Goal: Find specific page/section: Find specific page/section

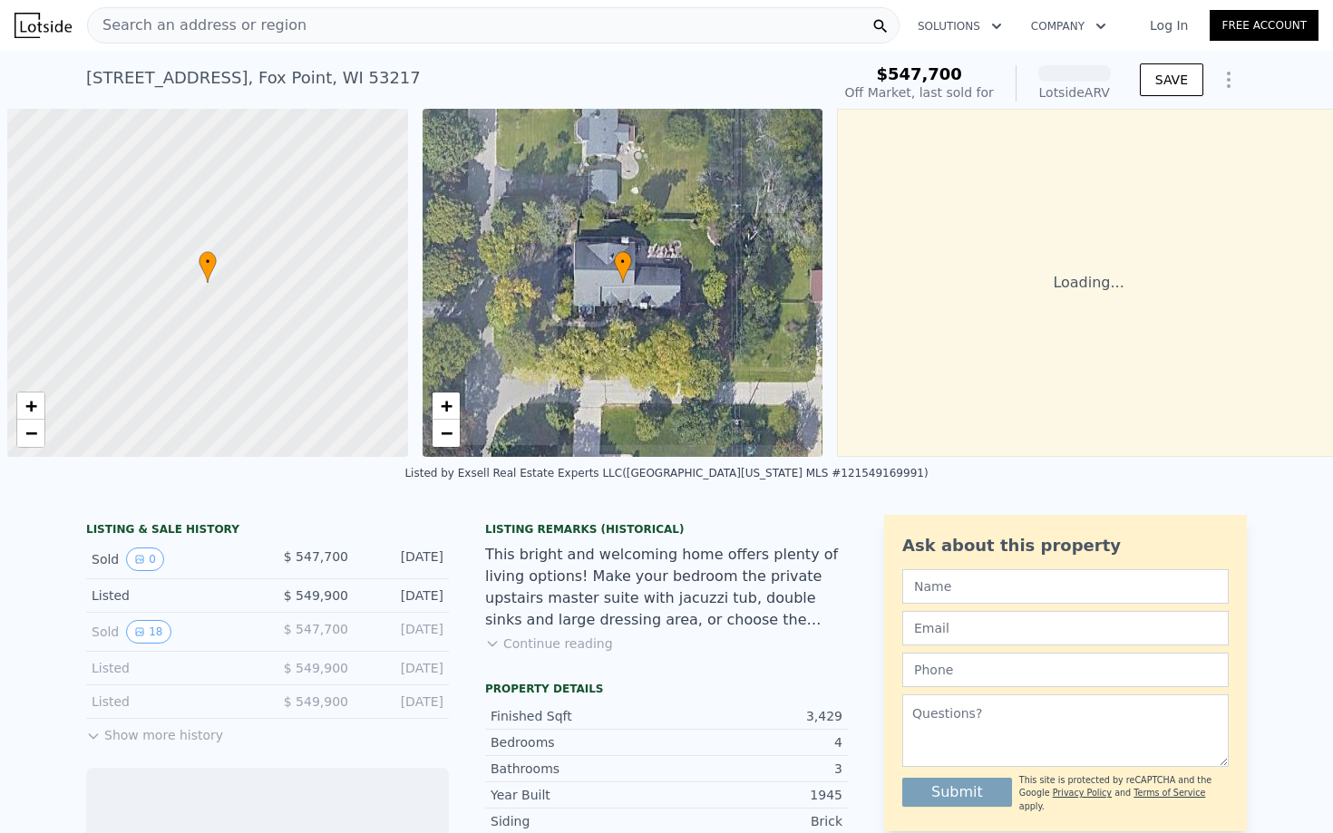
scroll to position [0, 7]
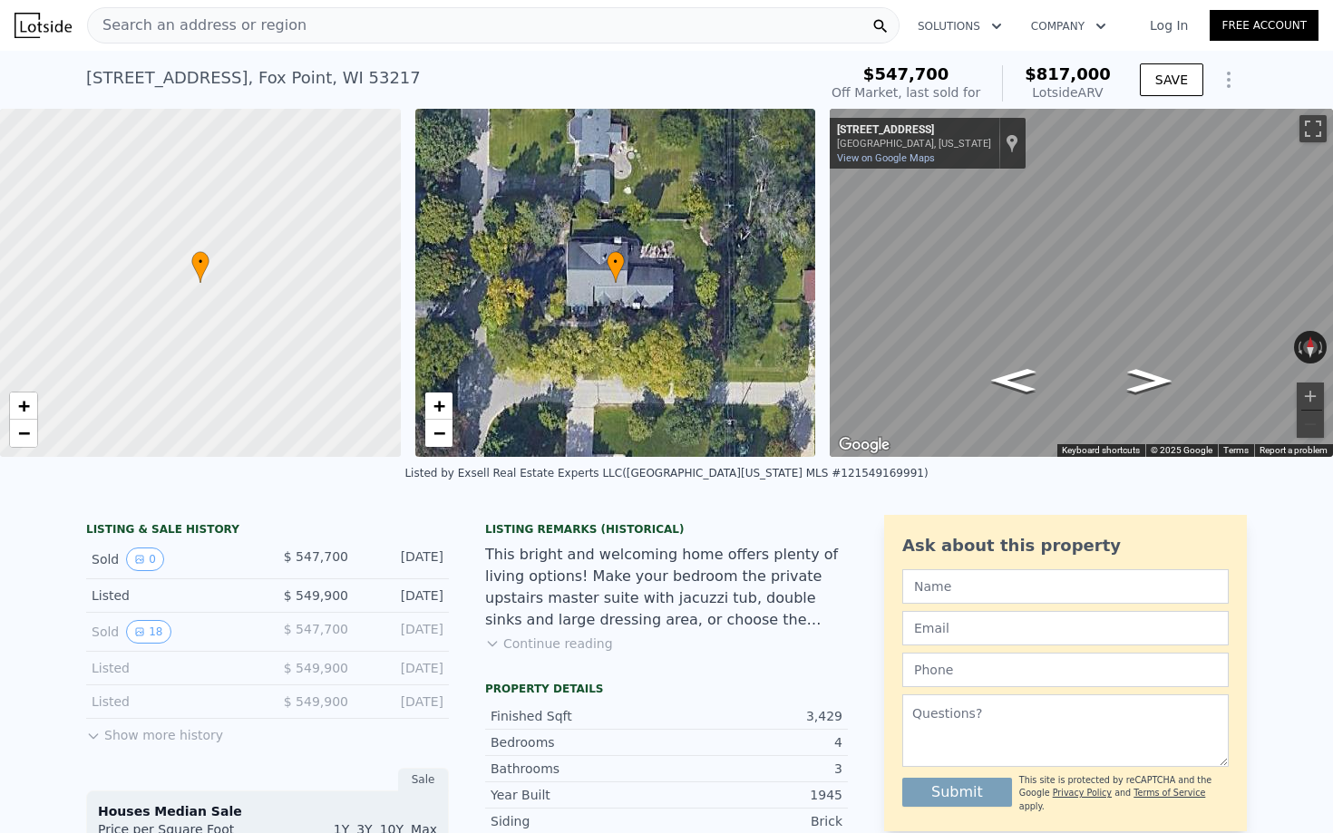
click at [1147, 384] on icon "Go East, E Fox Ln" at bounding box center [1149, 381] width 83 height 34
click at [1010, 381] on icon "Go West, E Fox Ln" at bounding box center [1013, 380] width 83 height 34
click at [952, 268] on div "← Move left → Move right ↑ Move up ↓ Move down + Zoom in - Zoom out [STREET_ADD…" at bounding box center [1081, 283] width 503 height 348
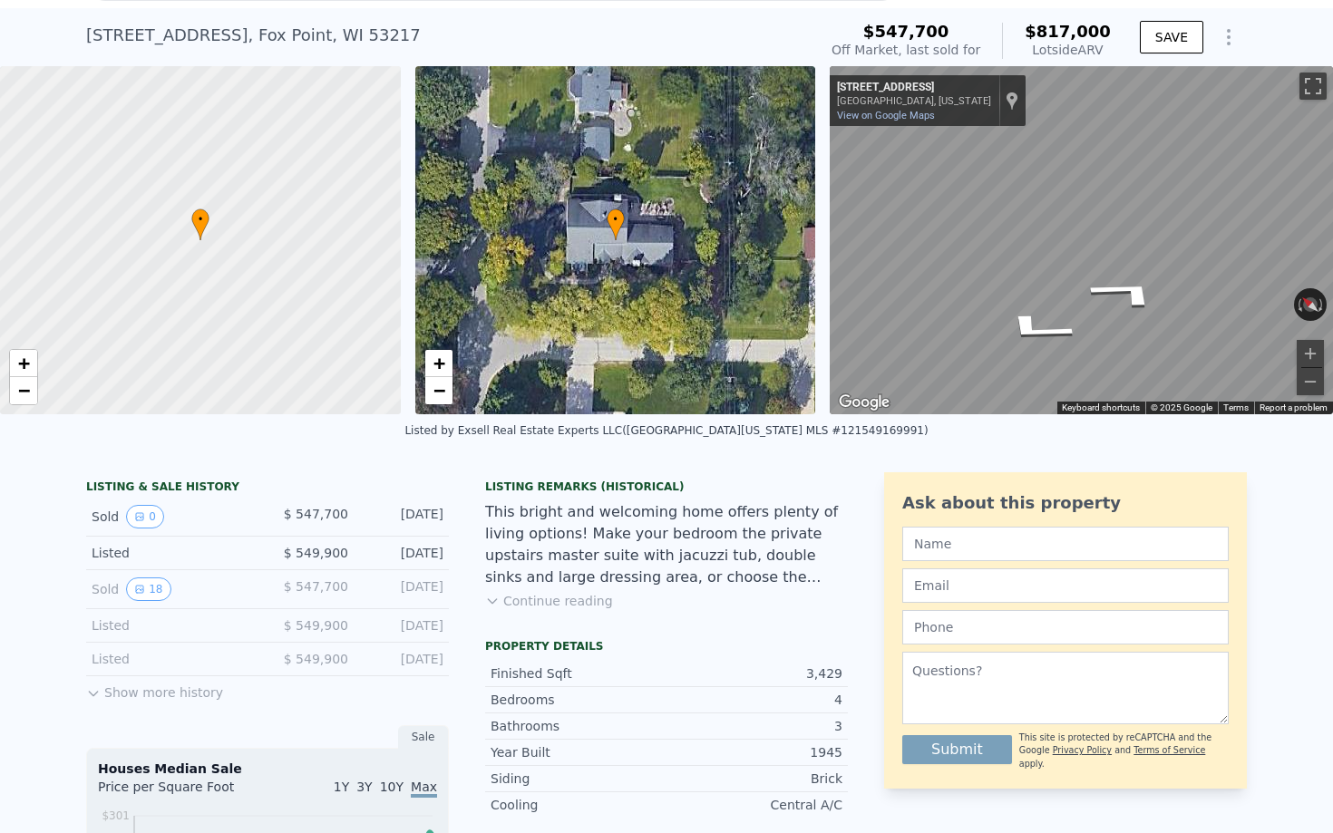
scroll to position [44, 0]
click at [176, 695] on button "Show more history" at bounding box center [154, 688] width 137 height 25
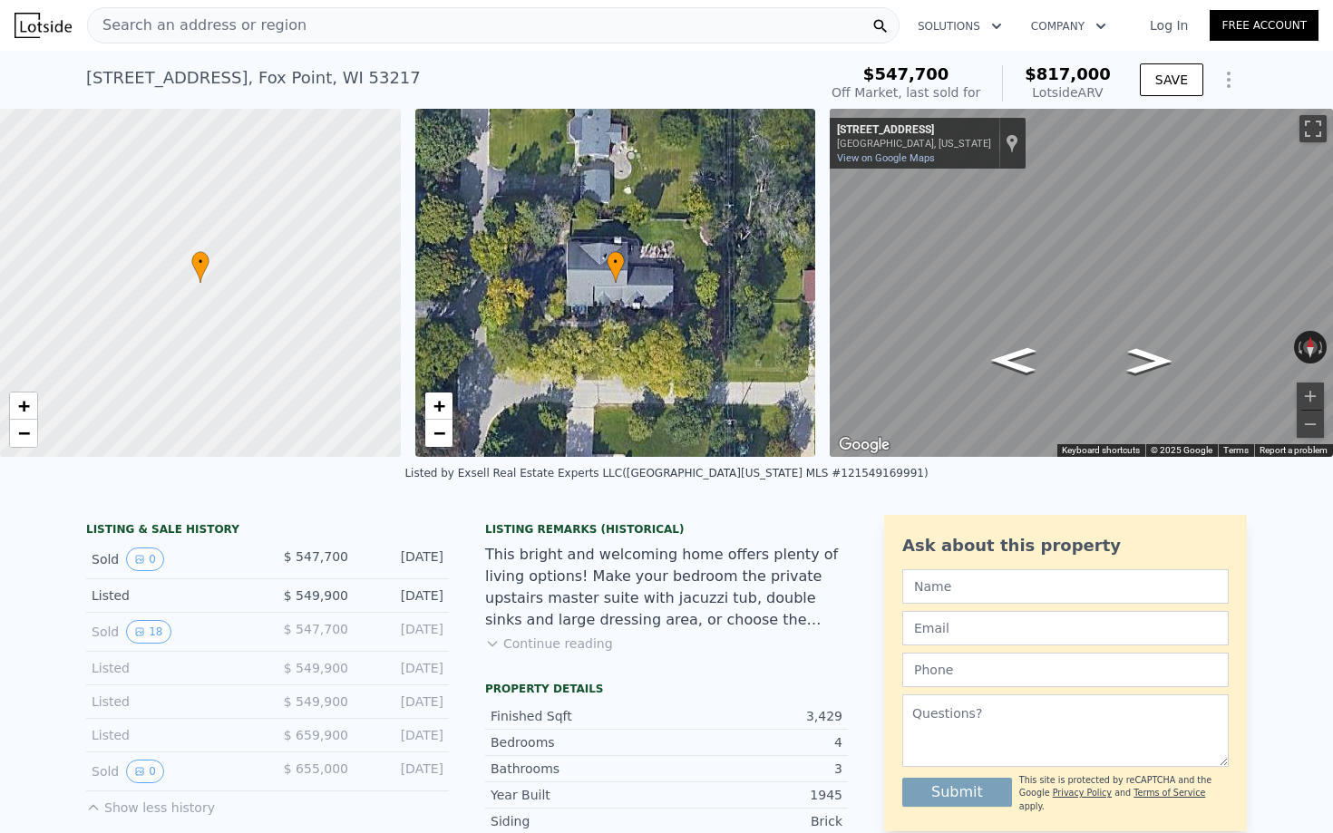
scroll to position [29, 0]
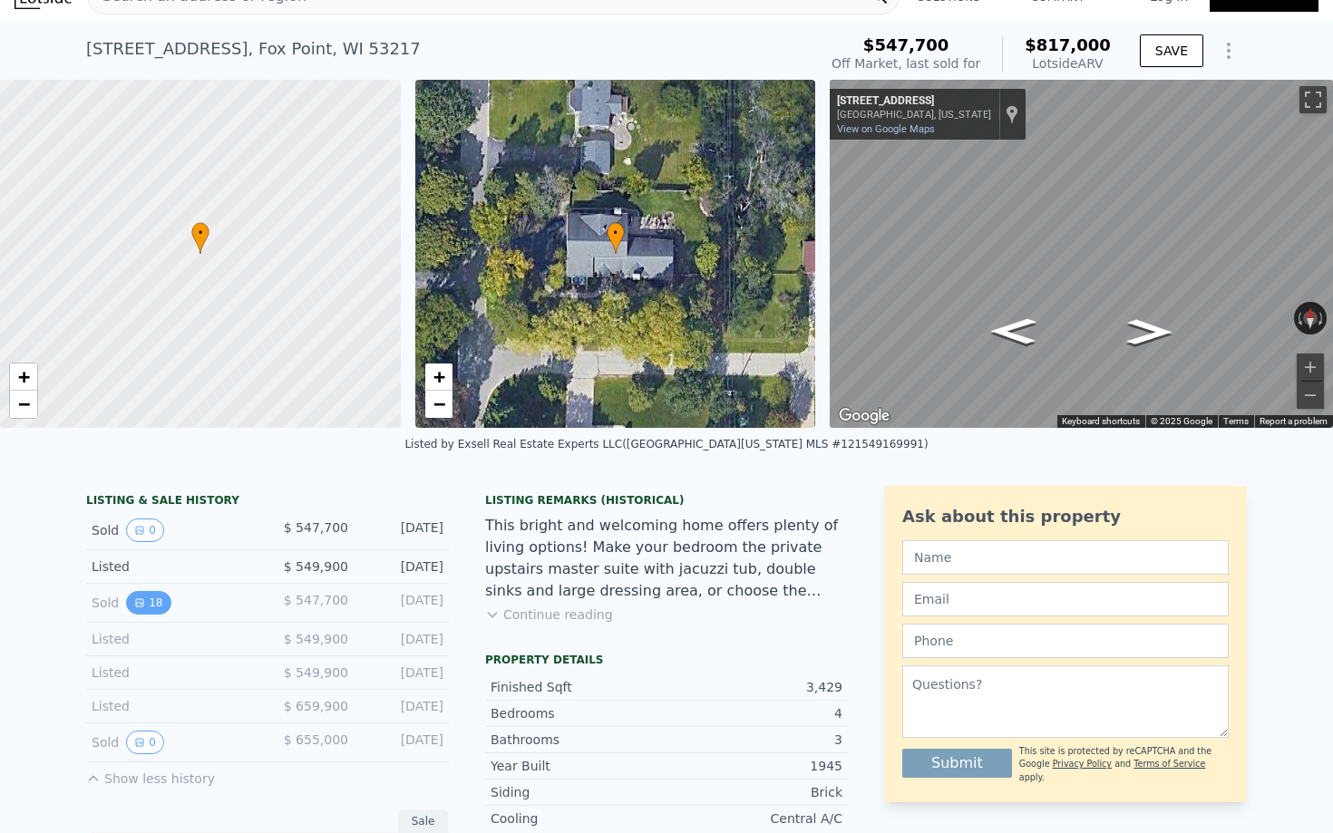
click at [151, 607] on button "18" at bounding box center [148, 603] width 44 height 24
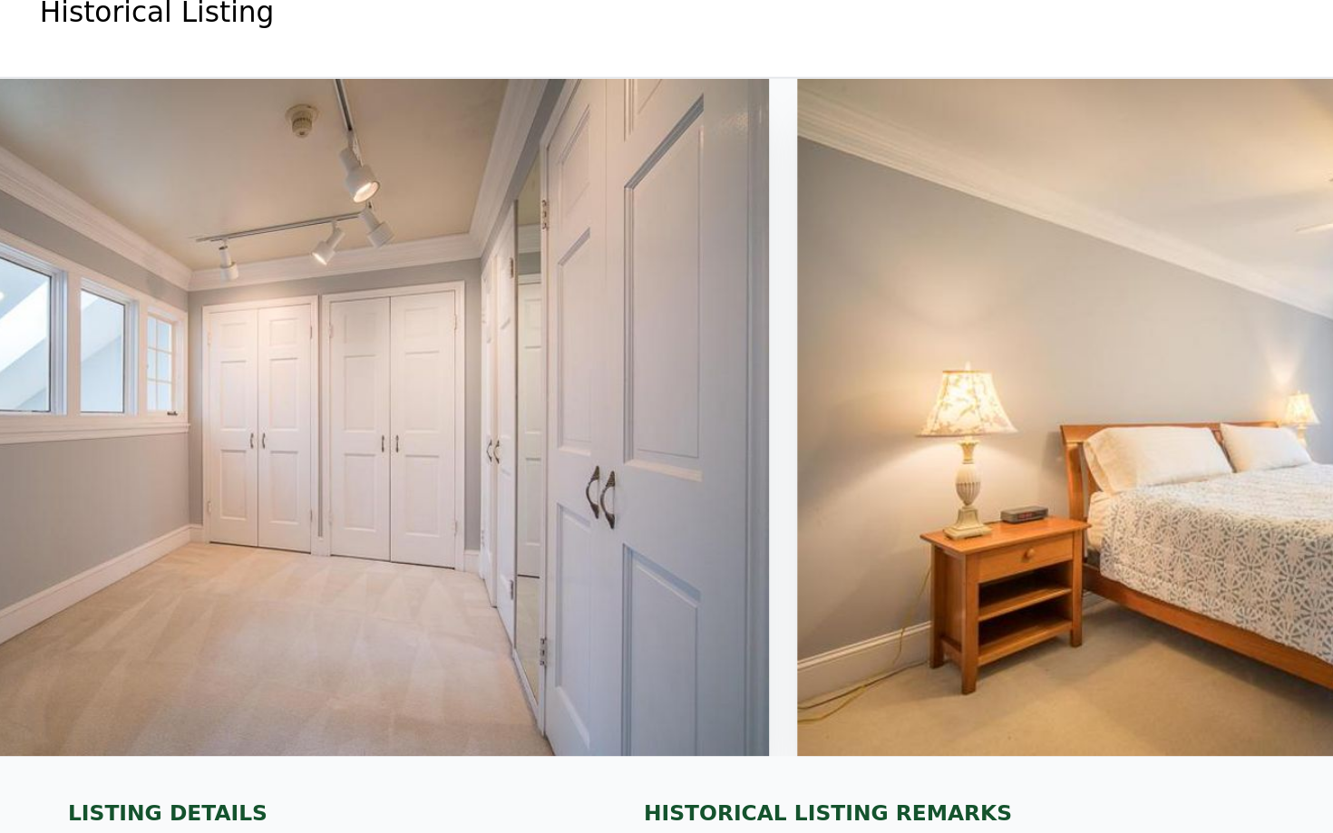
scroll to position [0, 4282]
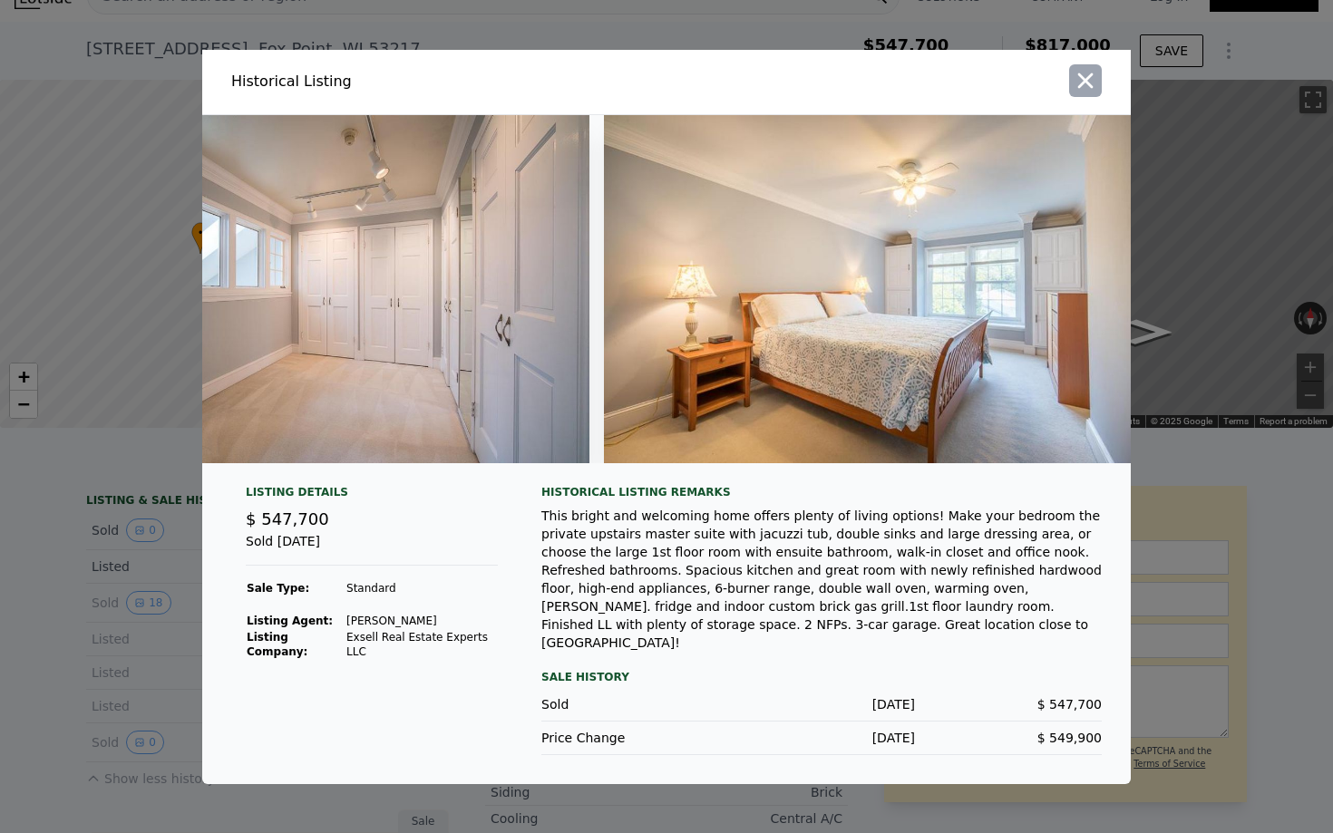
click at [1079, 93] on icon "button" at bounding box center [1085, 80] width 25 height 25
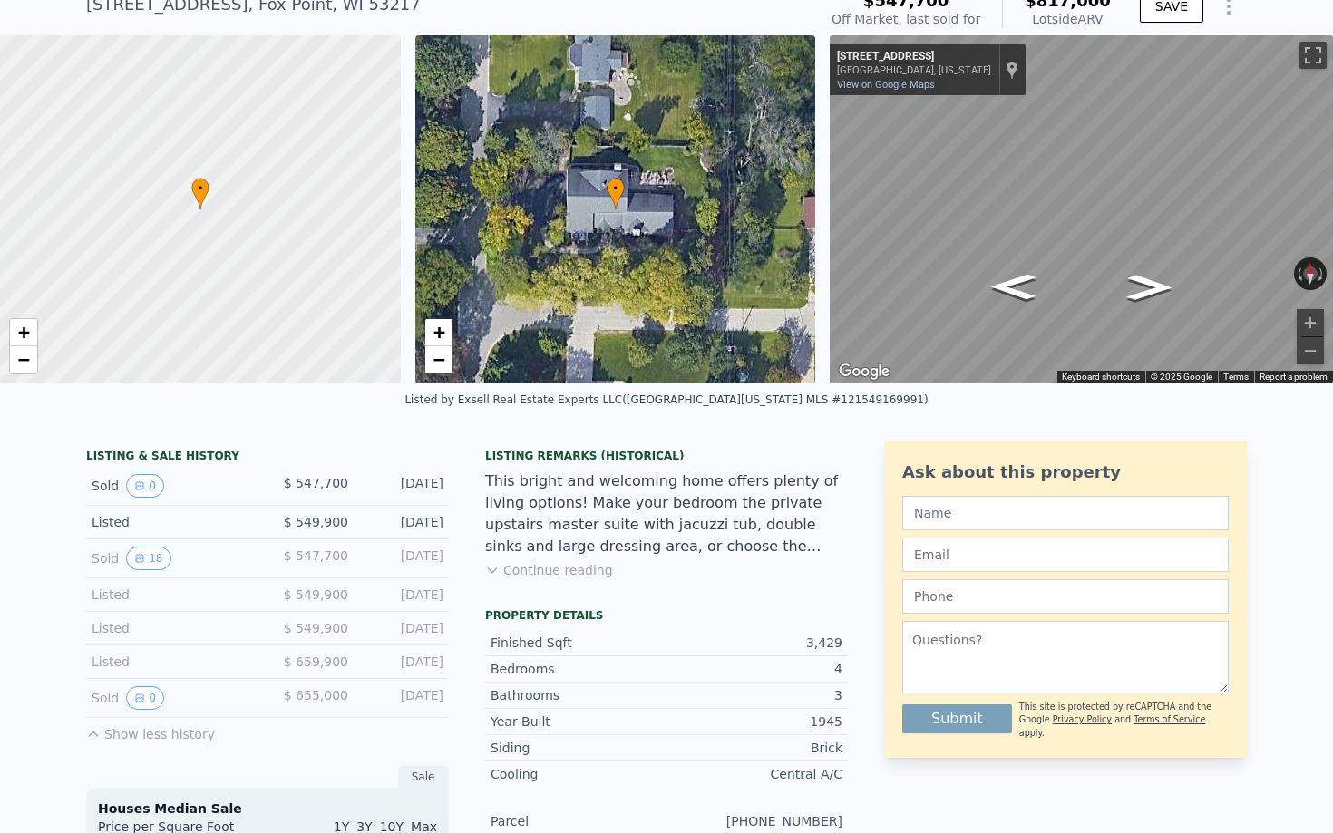
scroll to position [112, 0]
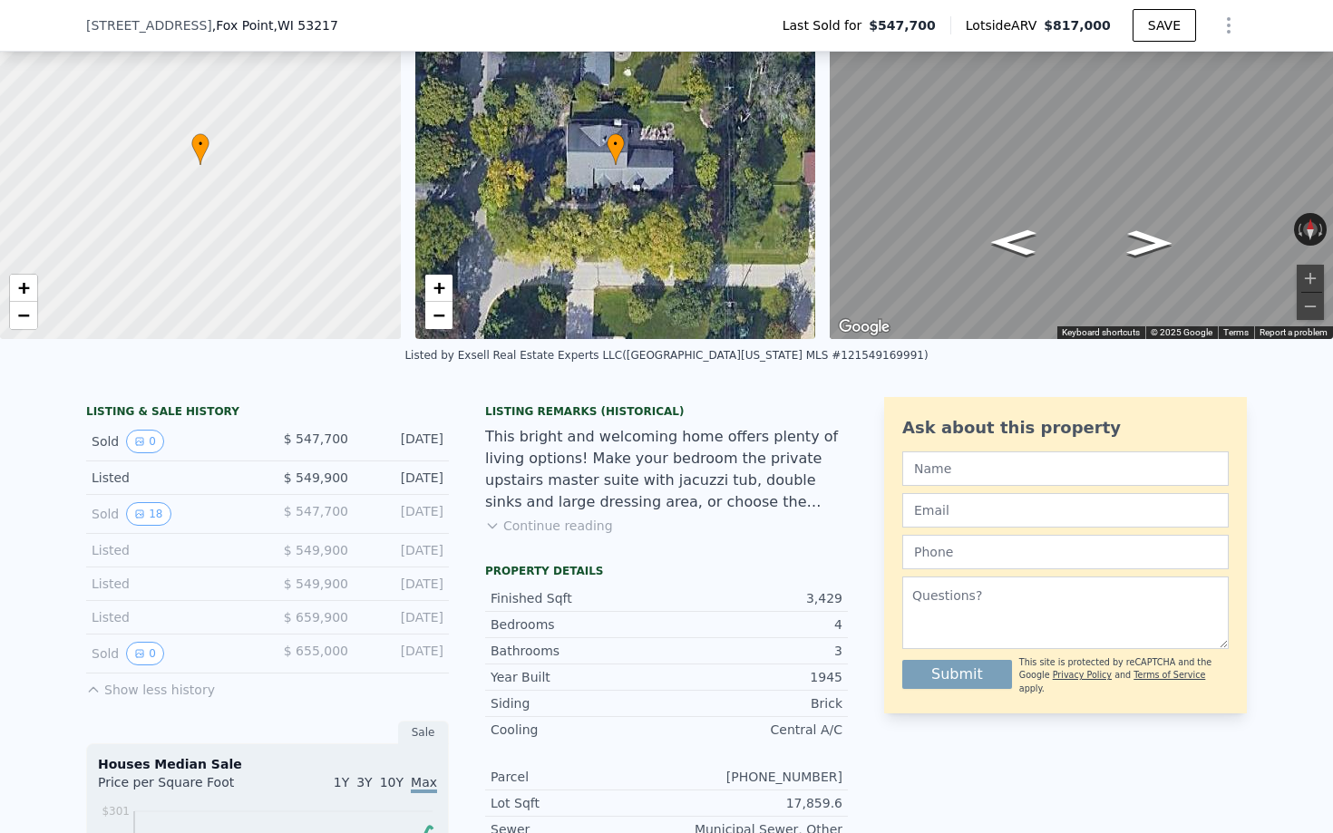
click at [175, 685] on button "Show less history" at bounding box center [150, 686] width 129 height 25
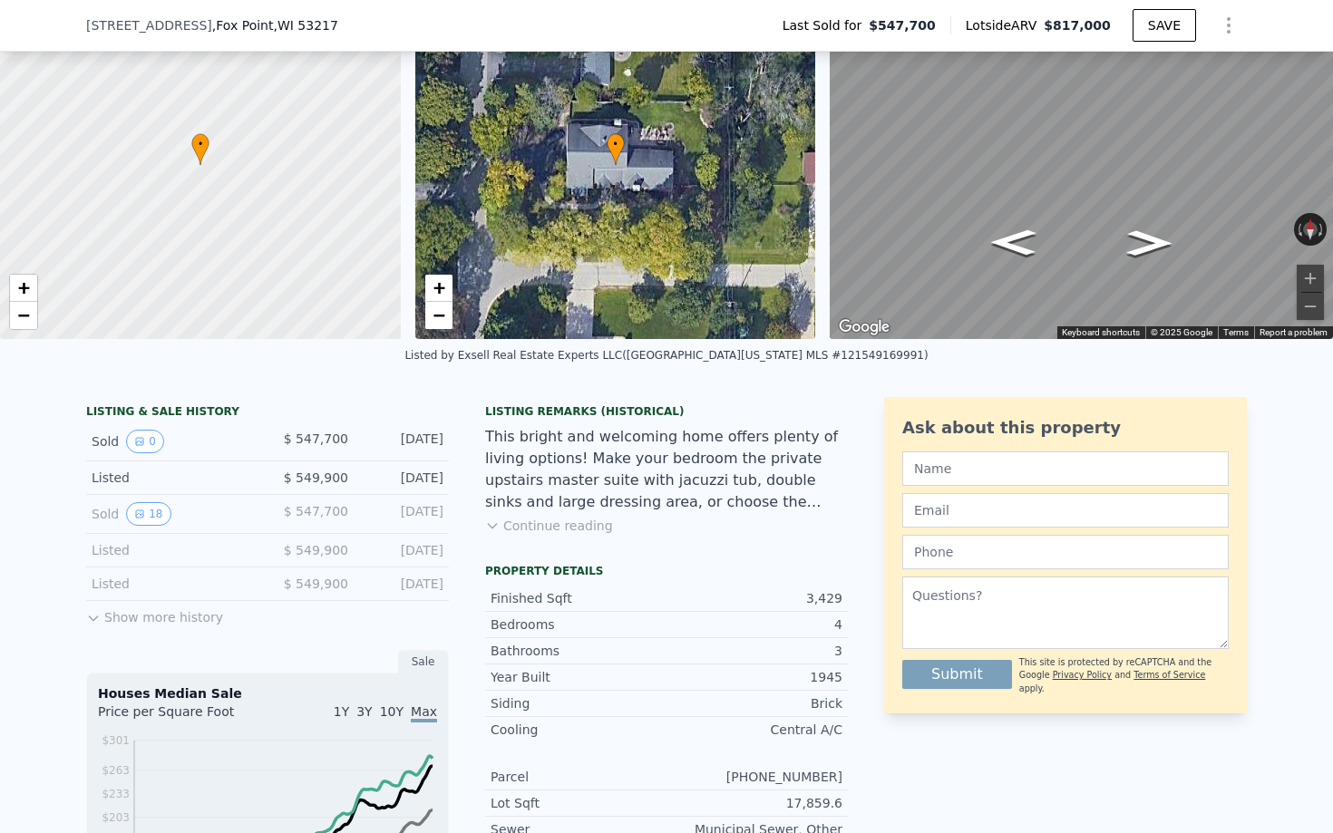
click at [156, 616] on button "Show more history" at bounding box center [154, 613] width 137 height 25
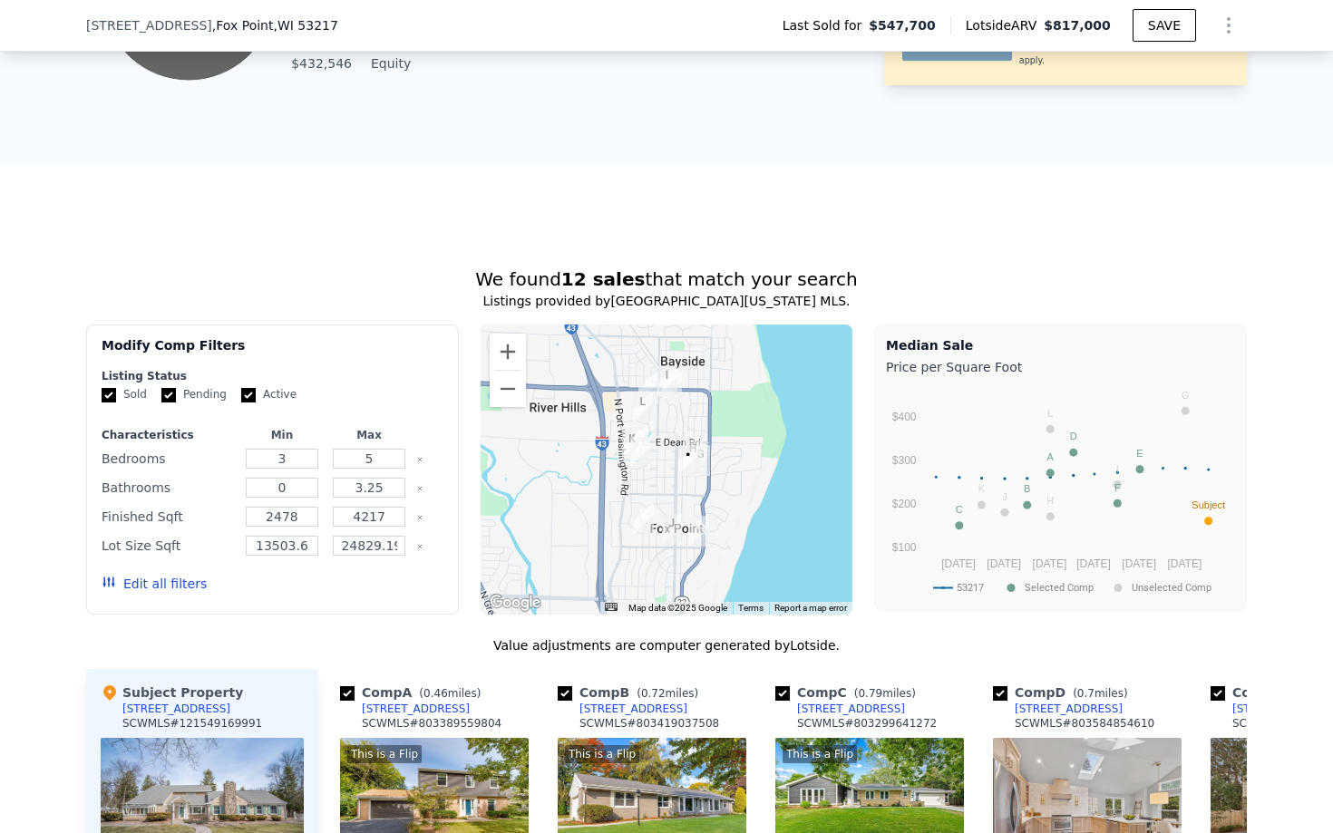
scroll to position [1517, 0]
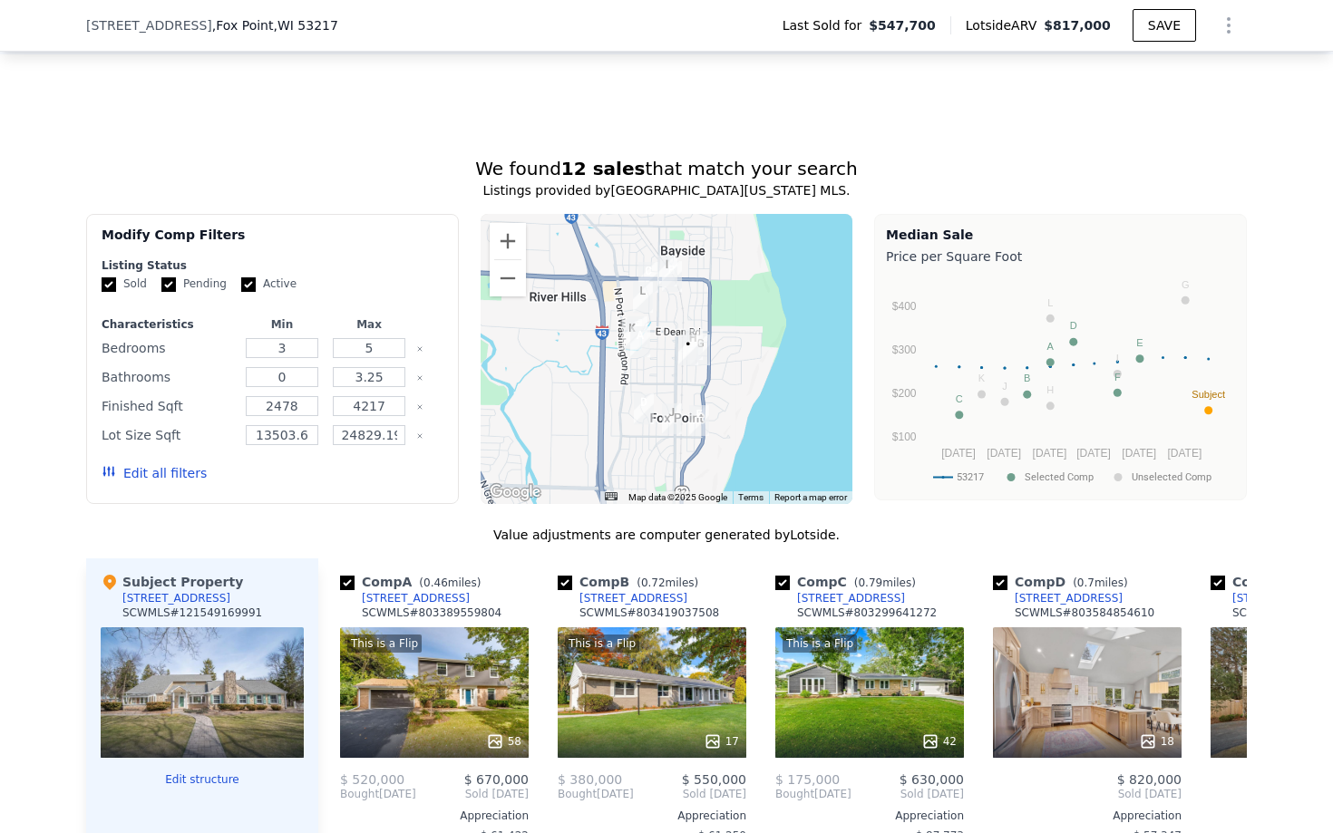
click at [652, 270] on img "8684 N Seneca Rd" at bounding box center [648, 277] width 20 height 31
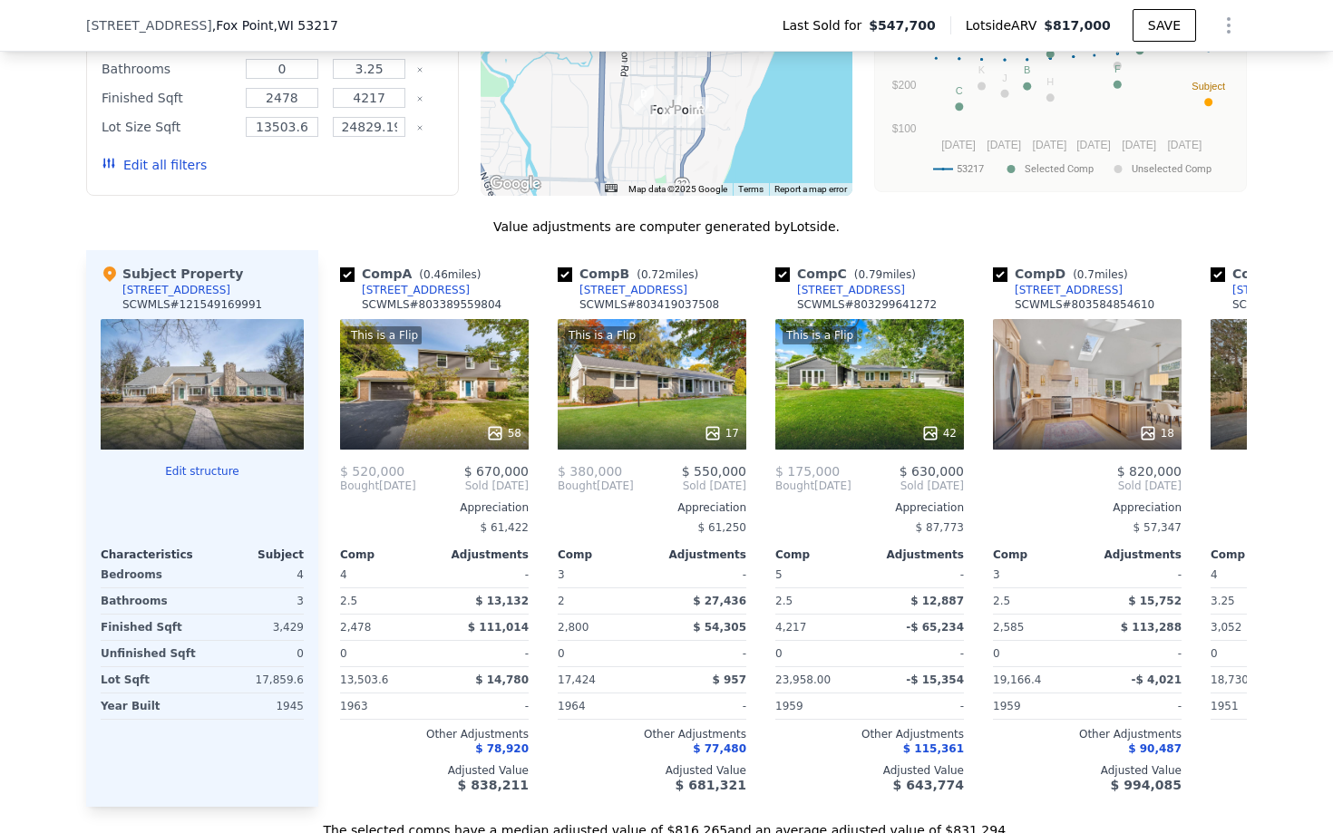
scroll to position [1835, 0]
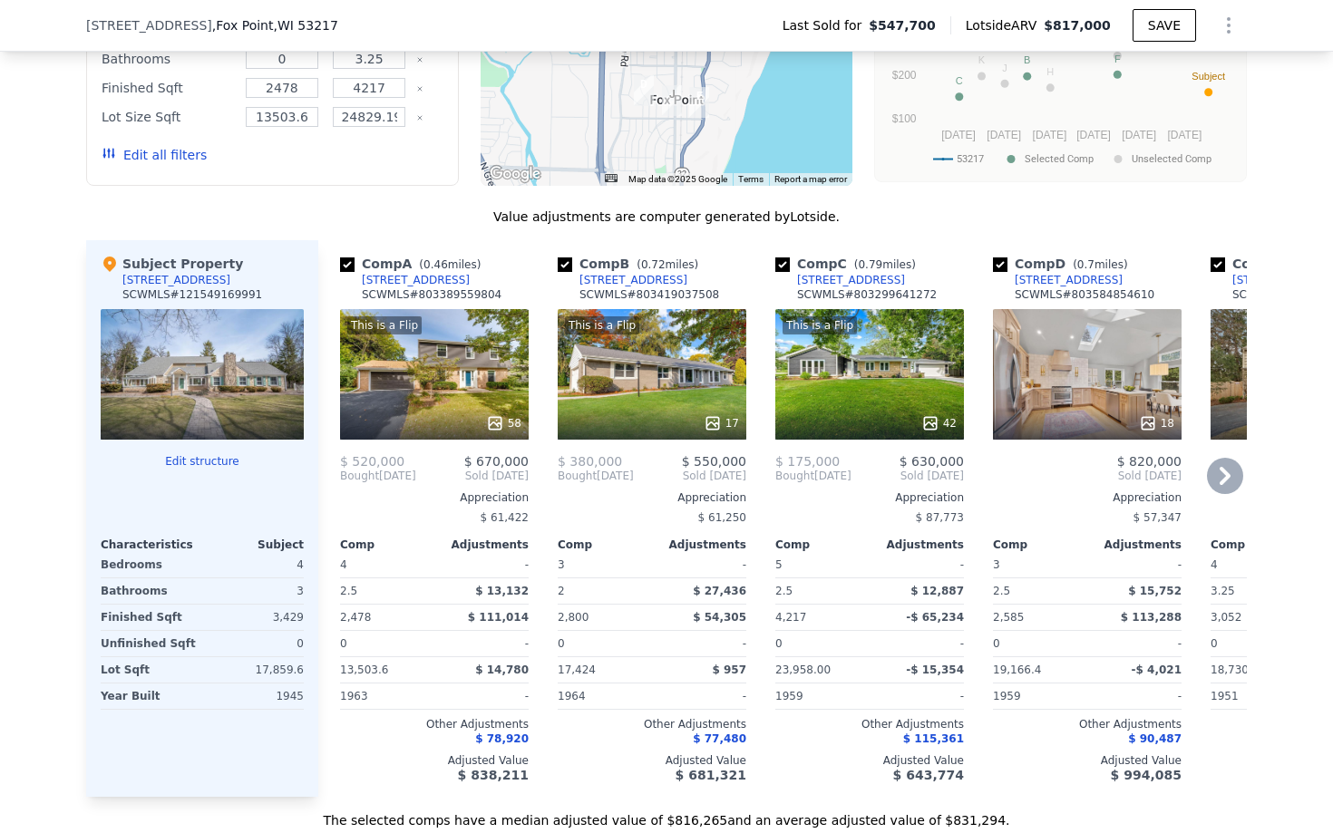
click at [1228, 472] on icon at bounding box center [1225, 476] width 36 height 36
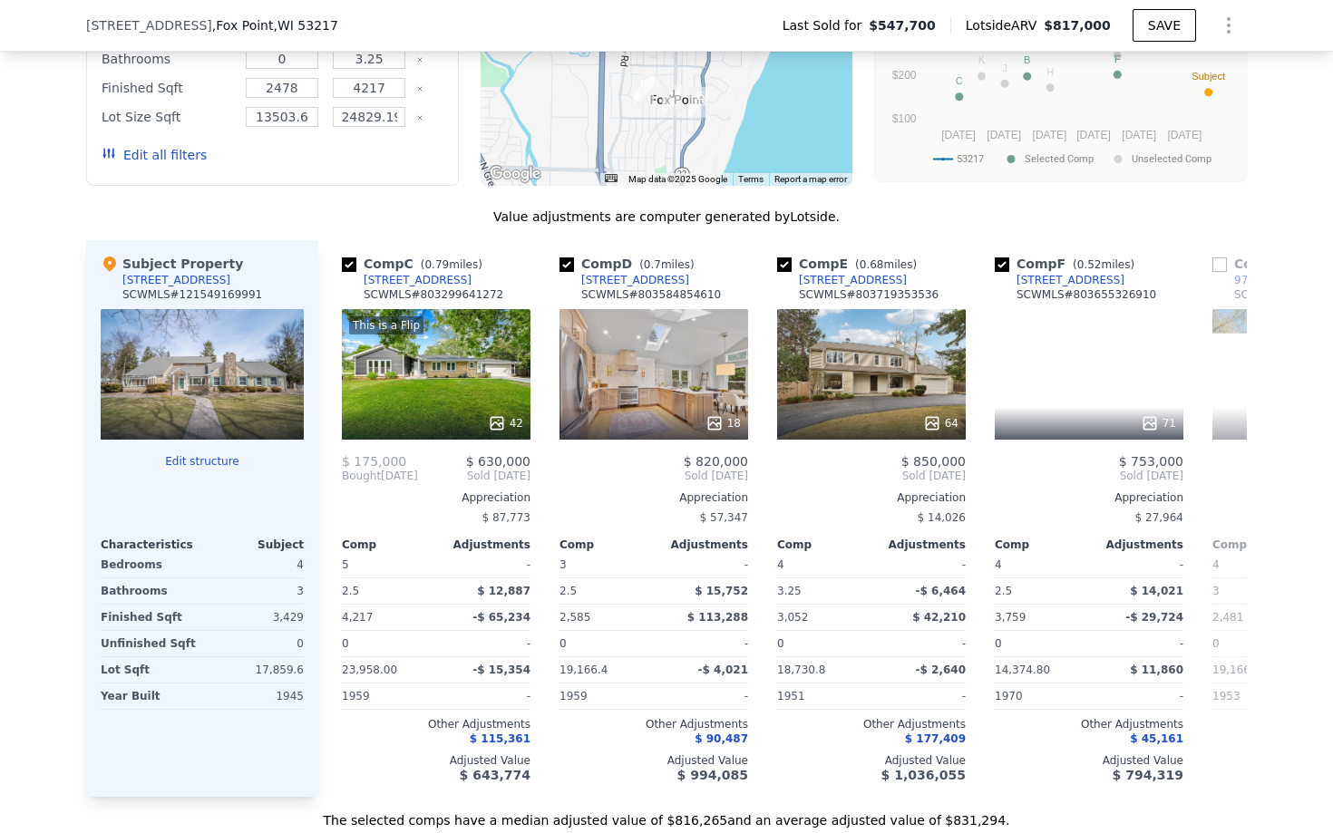
scroll to position [0, 435]
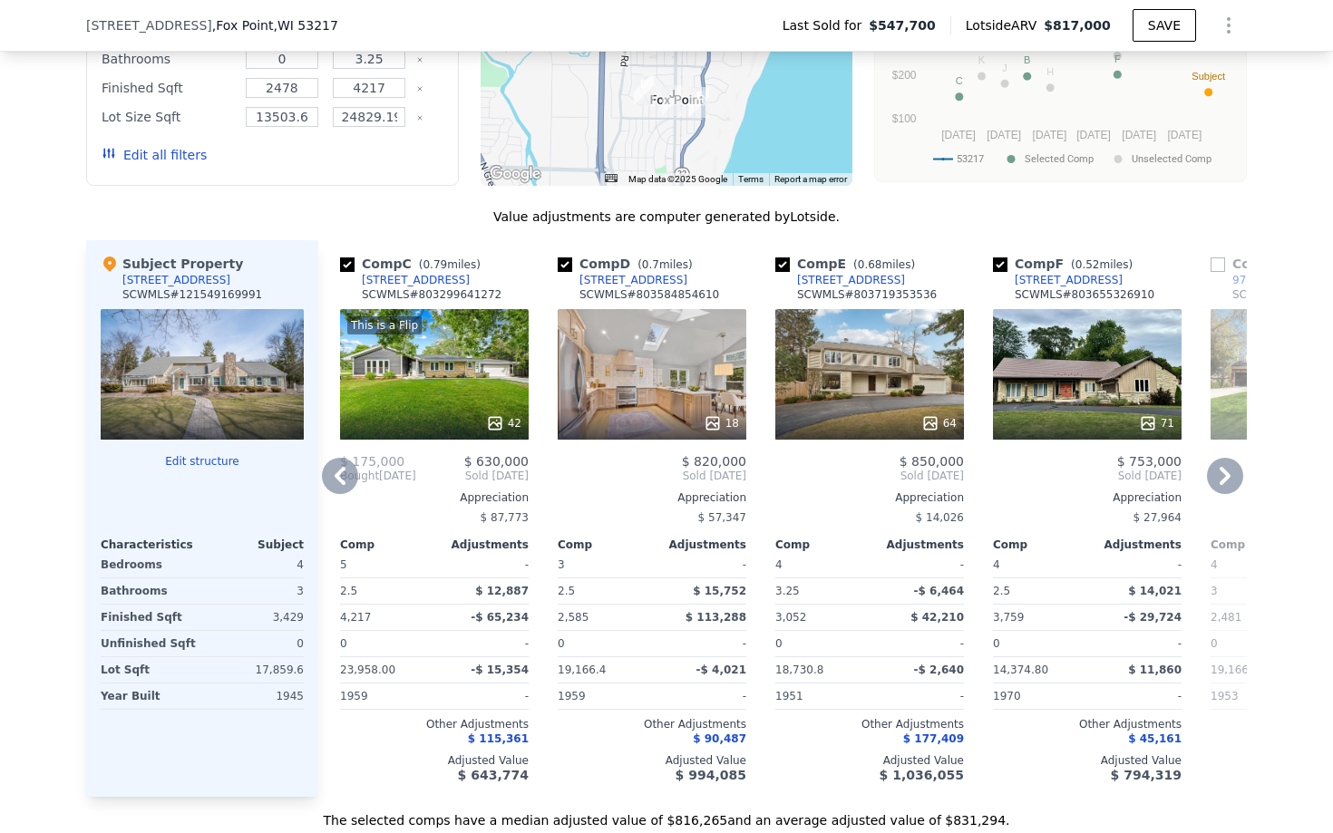
click at [342, 476] on icon at bounding box center [340, 476] width 36 height 36
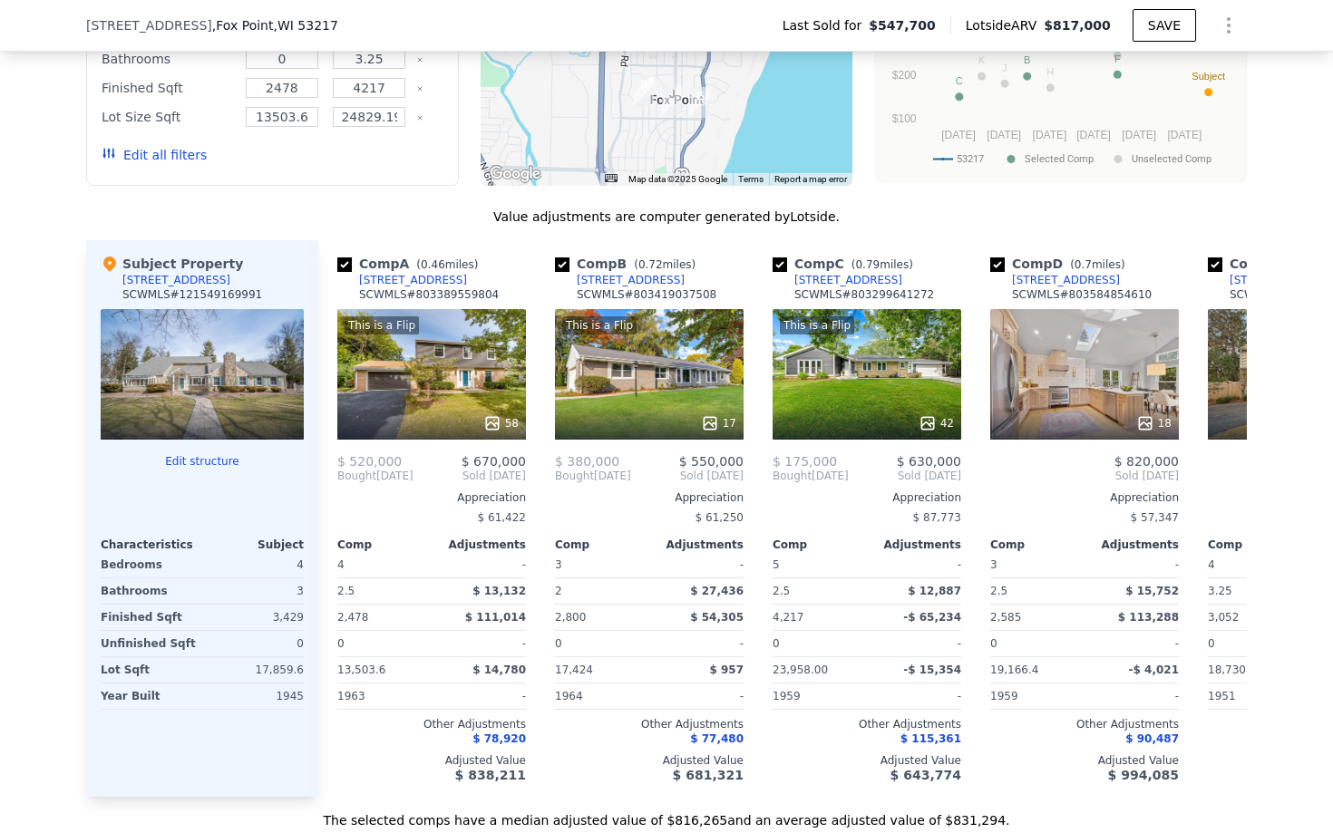
scroll to position [0, 0]
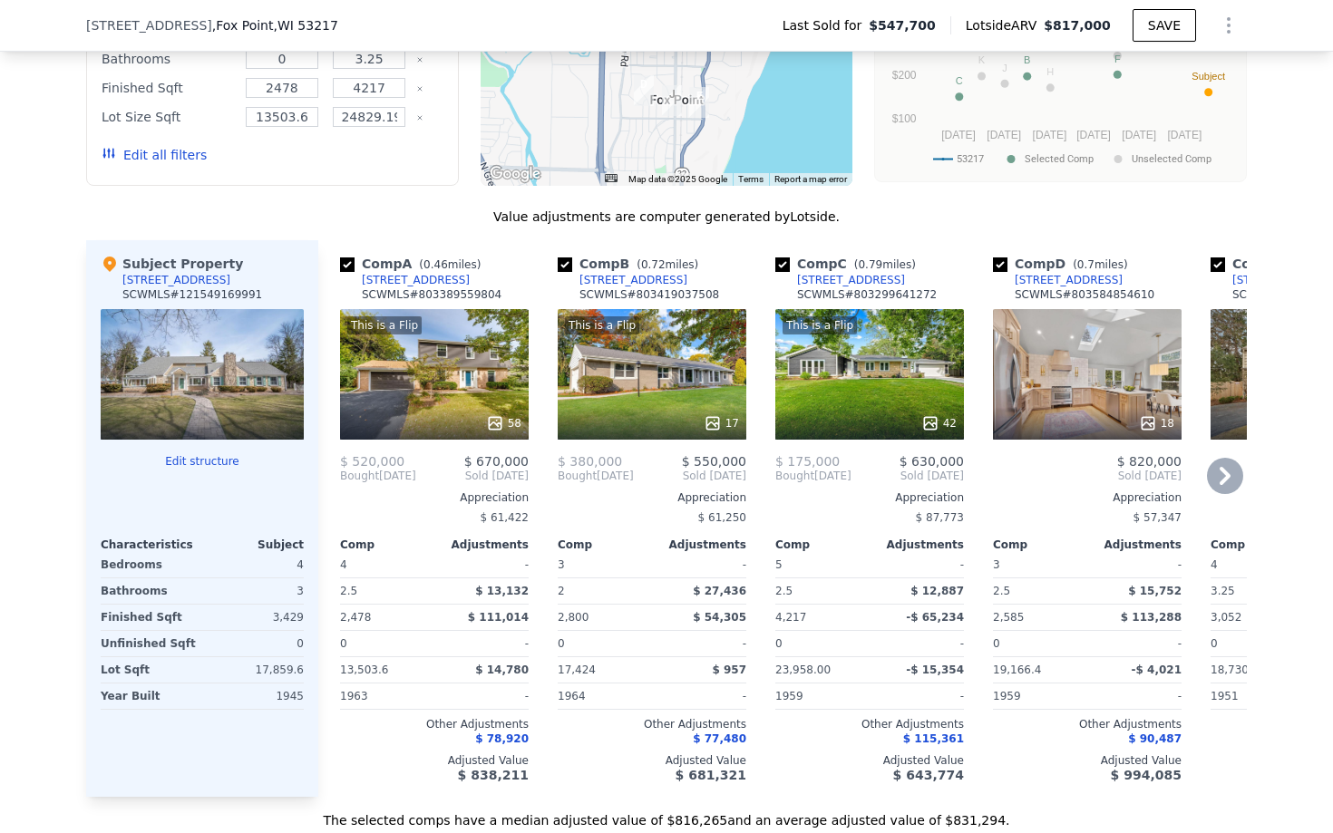
click at [1229, 477] on icon at bounding box center [1225, 476] width 11 height 18
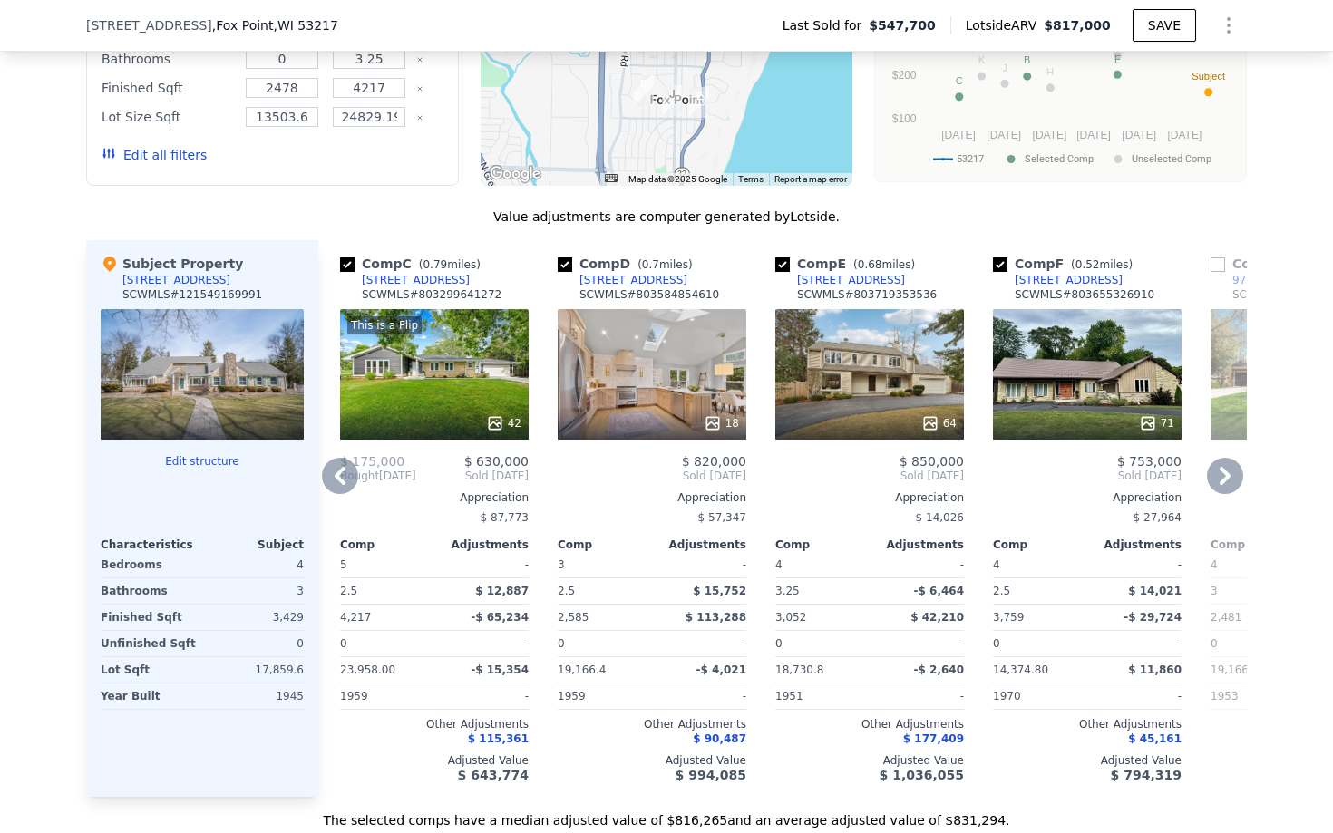
click at [1230, 480] on icon at bounding box center [1225, 476] width 36 height 36
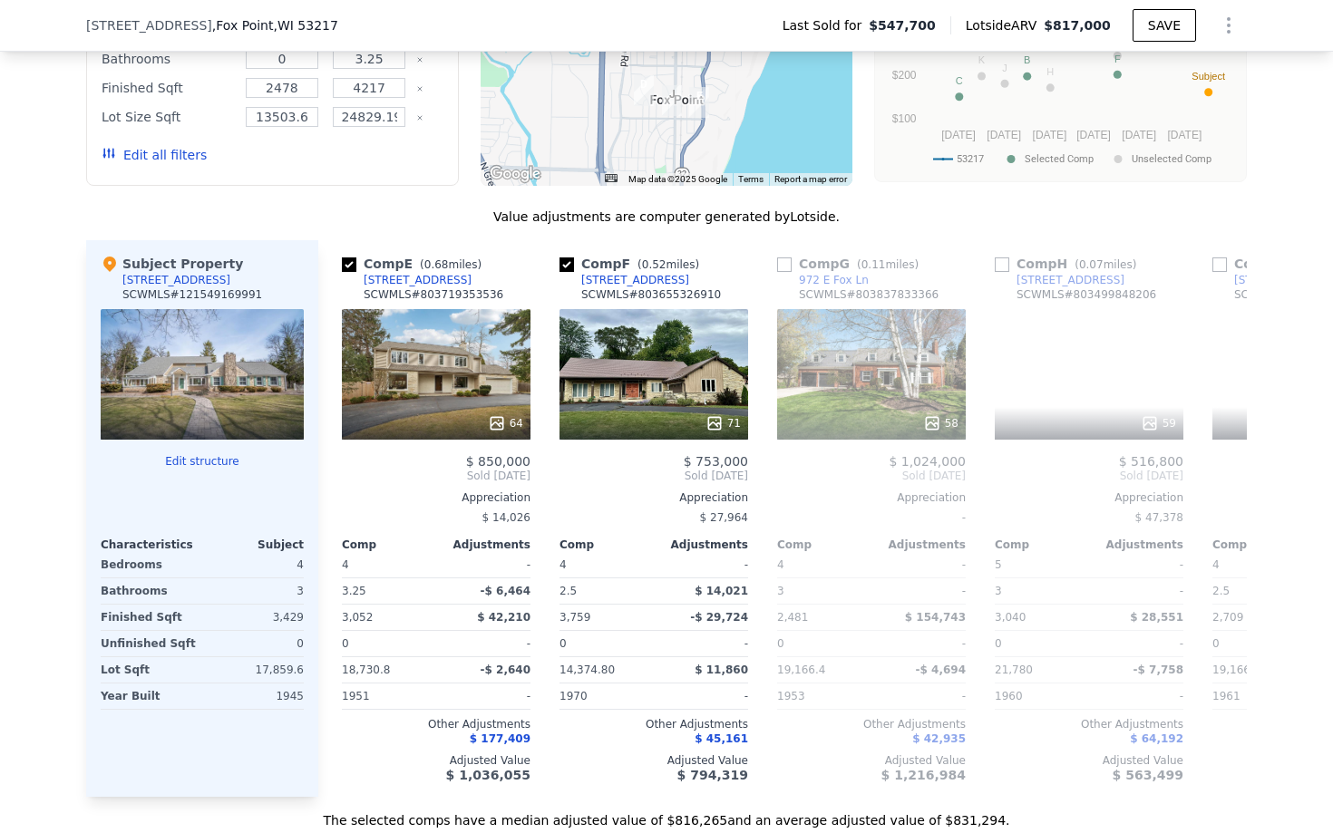
scroll to position [0, 870]
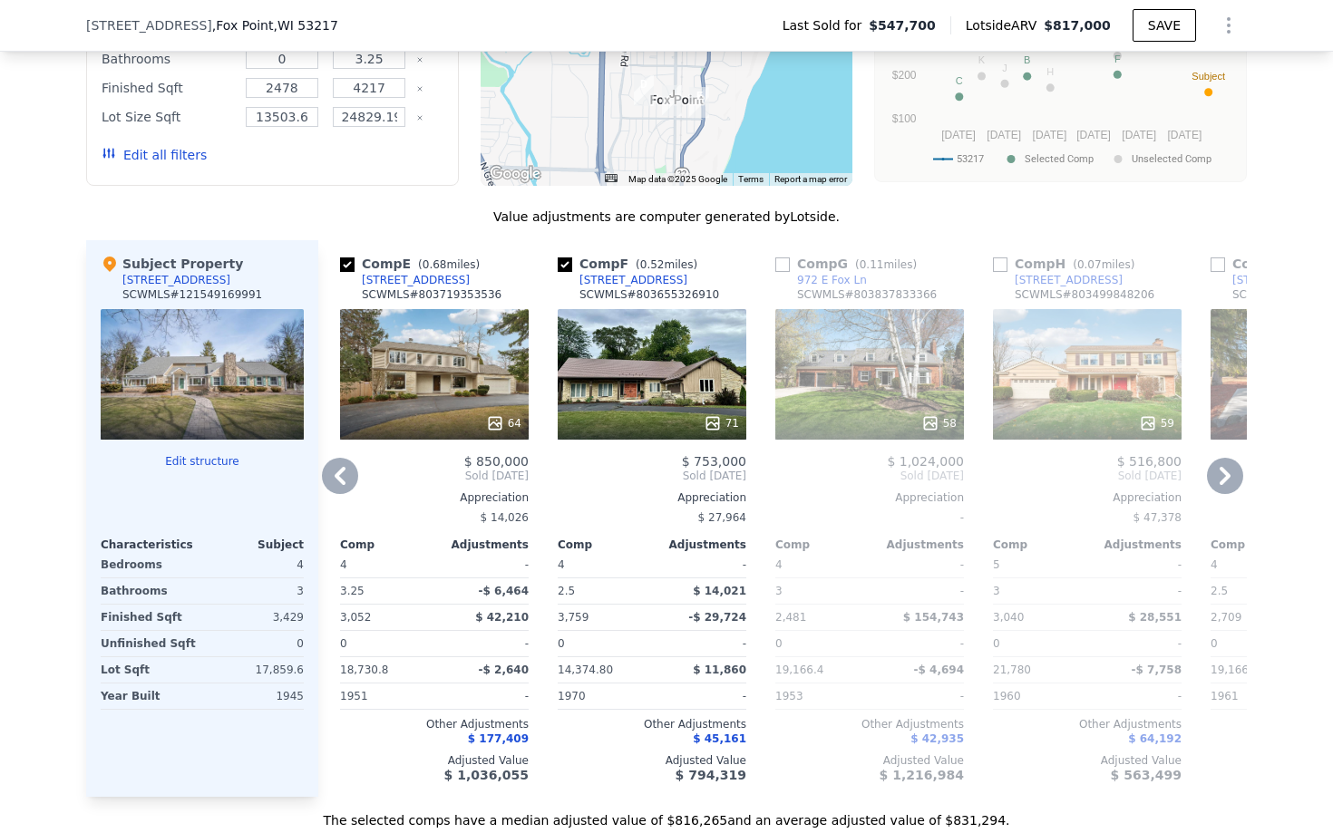
click at [1232, 481] on icon at bounding box center [1225, 476] width 36 height 36
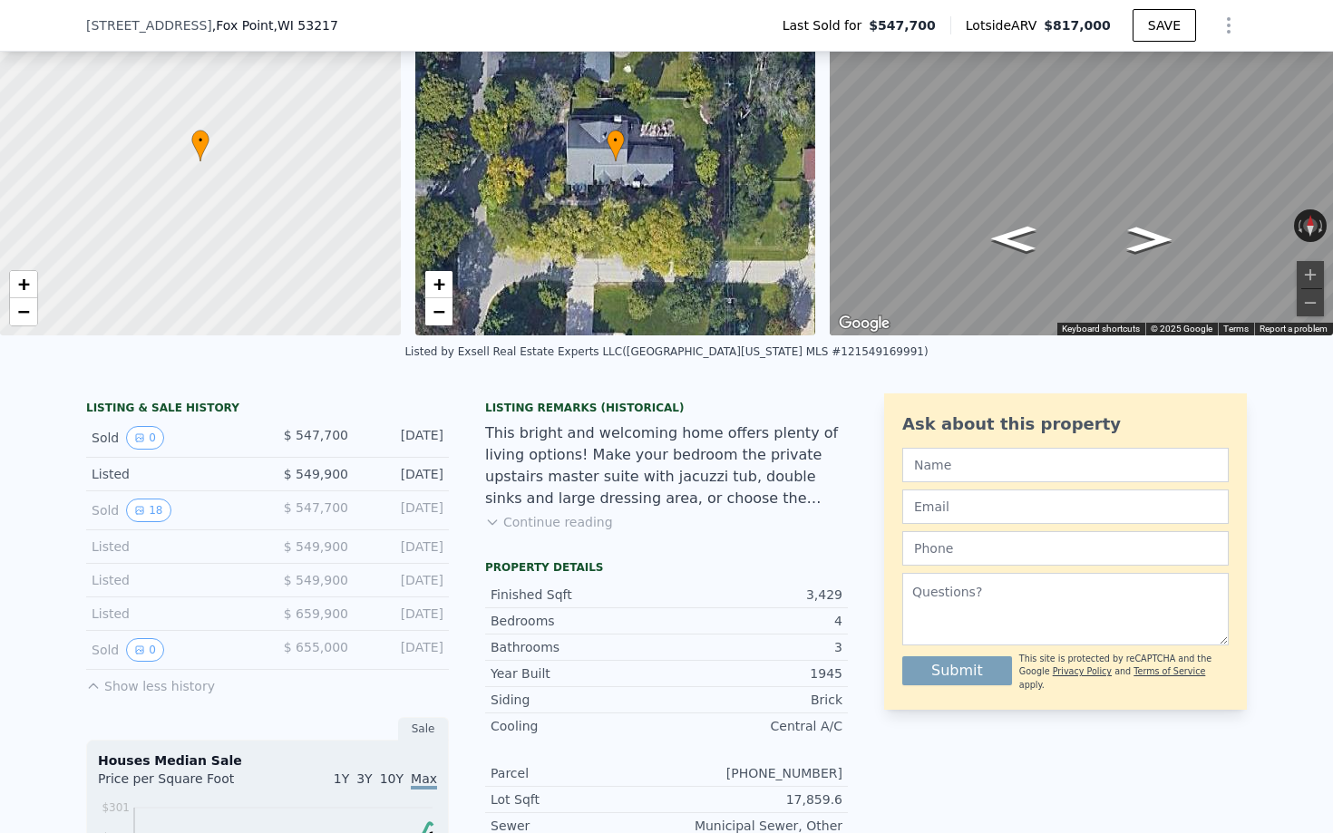
scroll to position [0, 0]
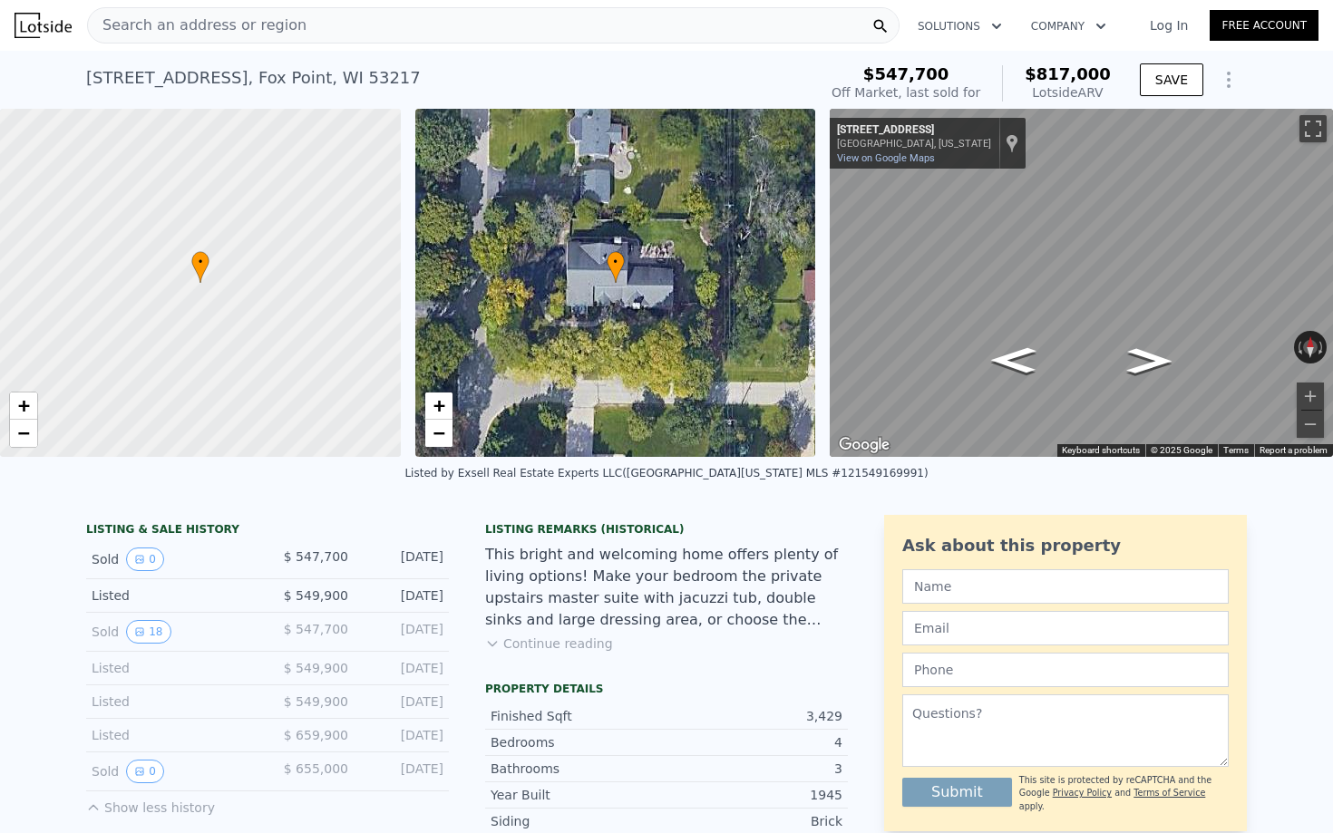
click at [625, 27] on div "Search an address or region" at bounding box center [493, 25] width 812 height 36
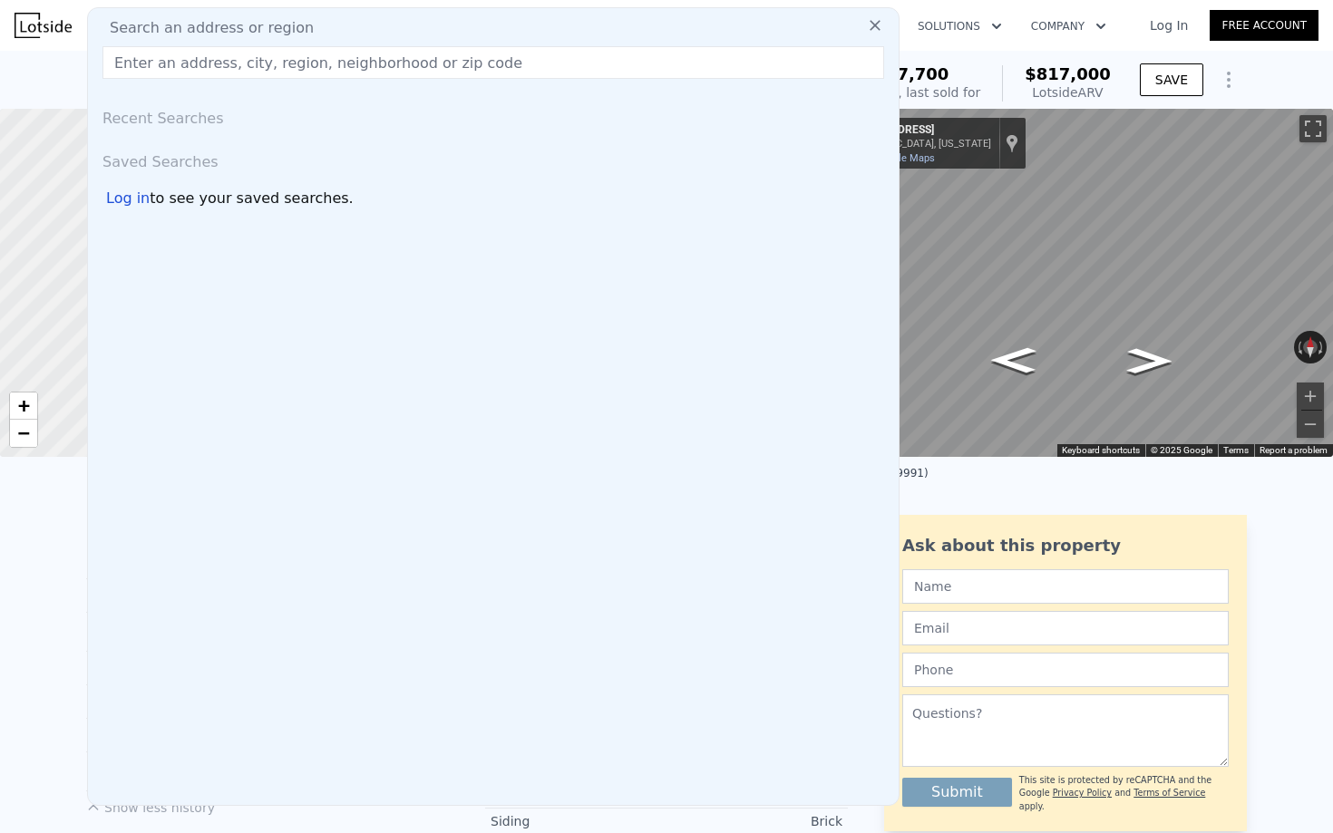
click at [881, 22] on icon at bounding box center [875, 25] width 18 height 18
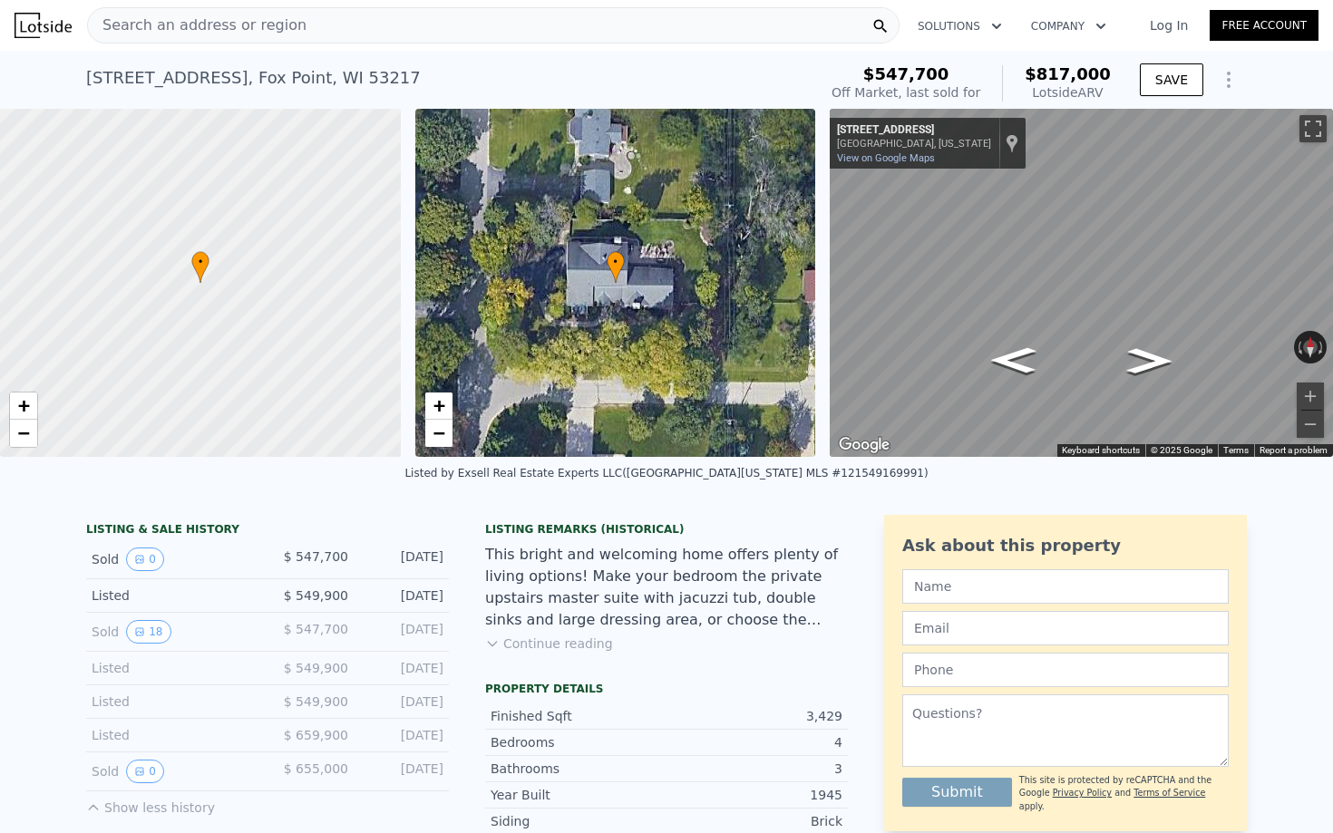
click at [511, 29] on div "Search an address or region" at bounding box center [493, 25] width 812 height 36
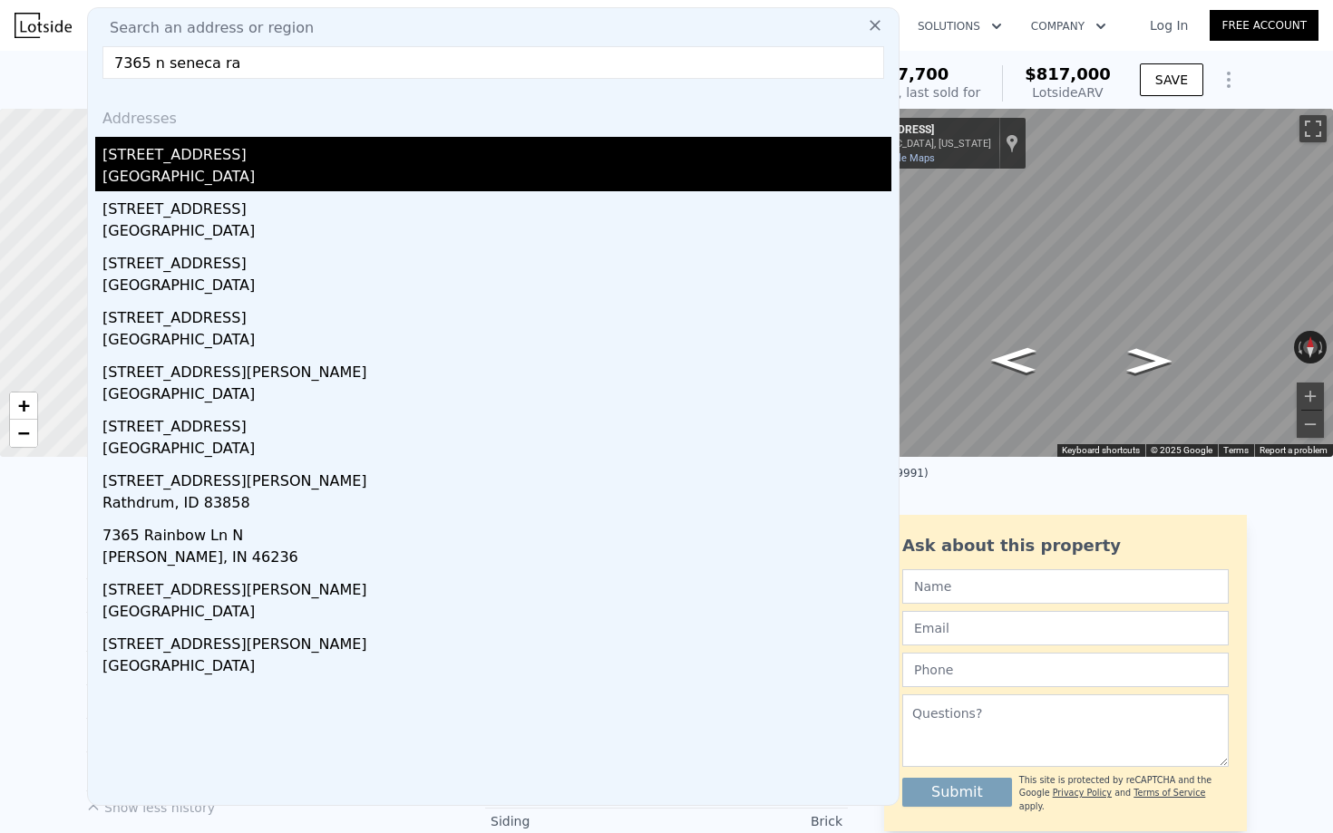
type input "7365 n seneca ra"
click at [187, 164] on div "[STREET_ADDRESS]" at bounding box center [496, 151] width 789 height 29
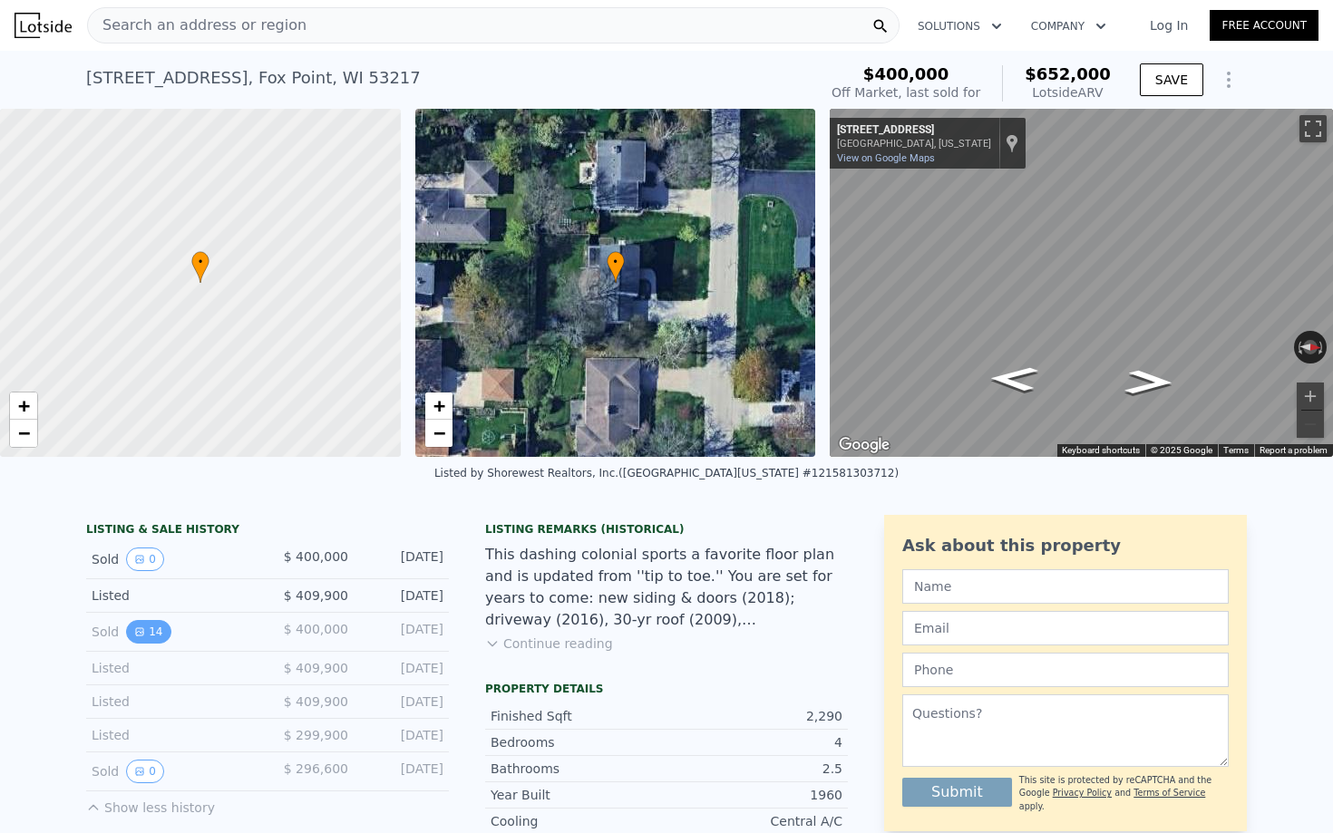
click at [149, 637] on button "14" at bounding box center [148, 632] width 44 height 24
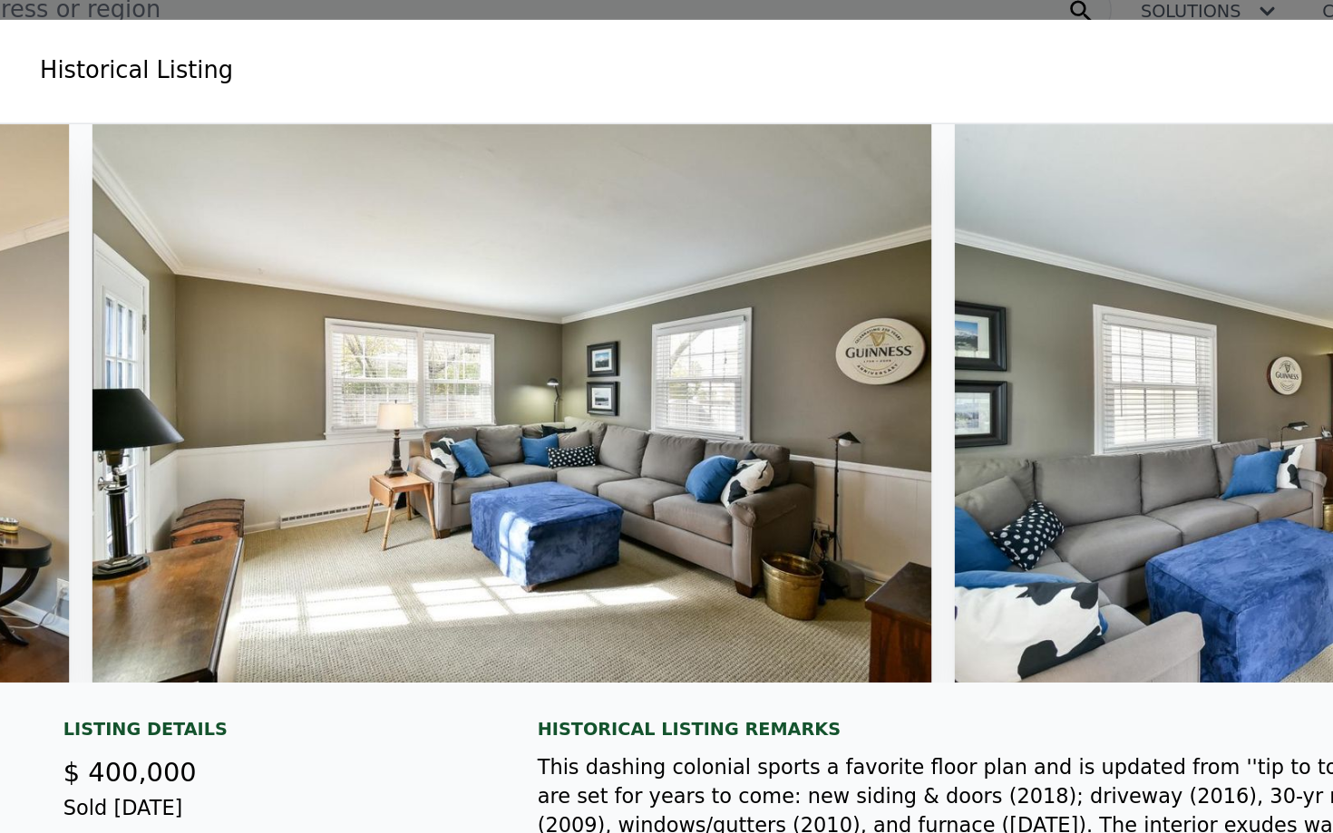
scroll to position [0, 2572]
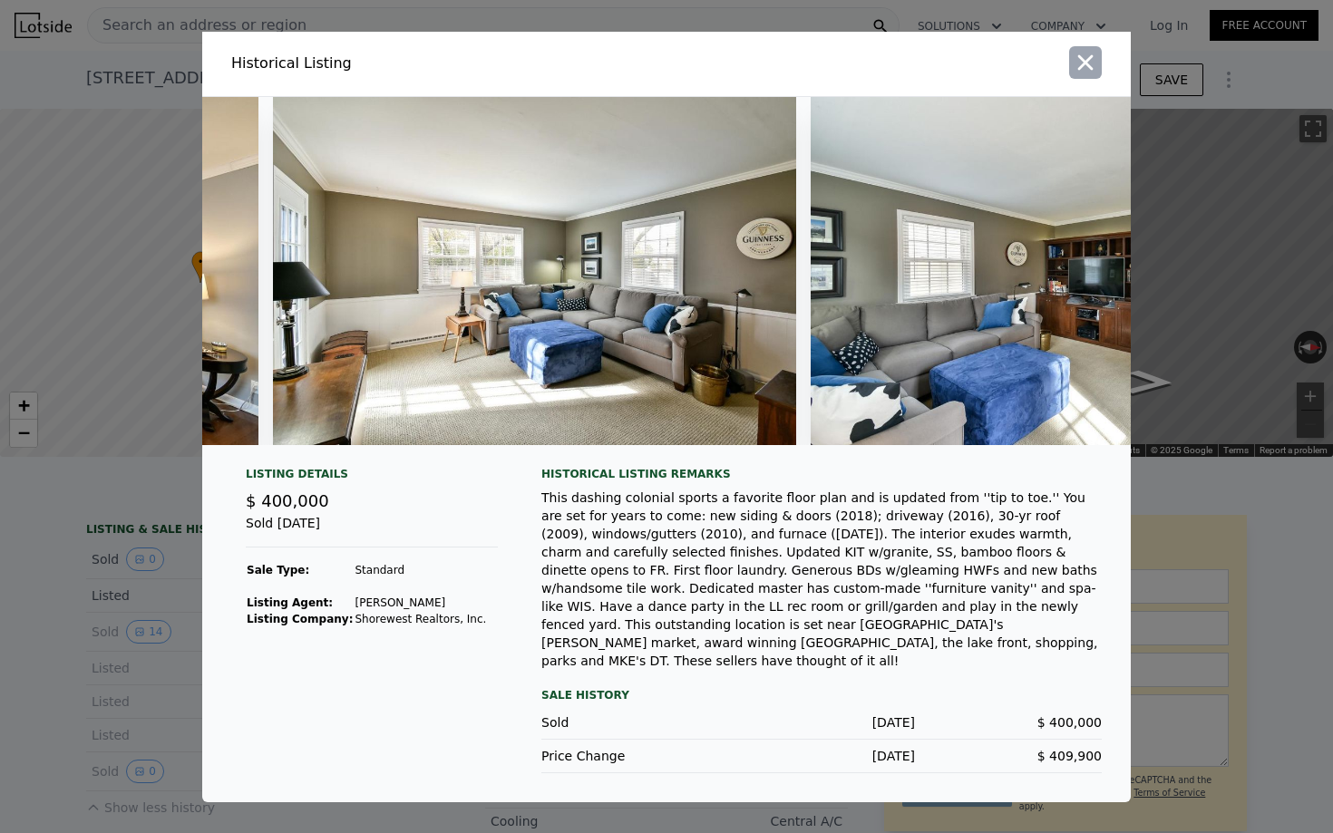
click at [1086, 75] on icon "button" at bounding box center [1085, 62] width 25 height 25
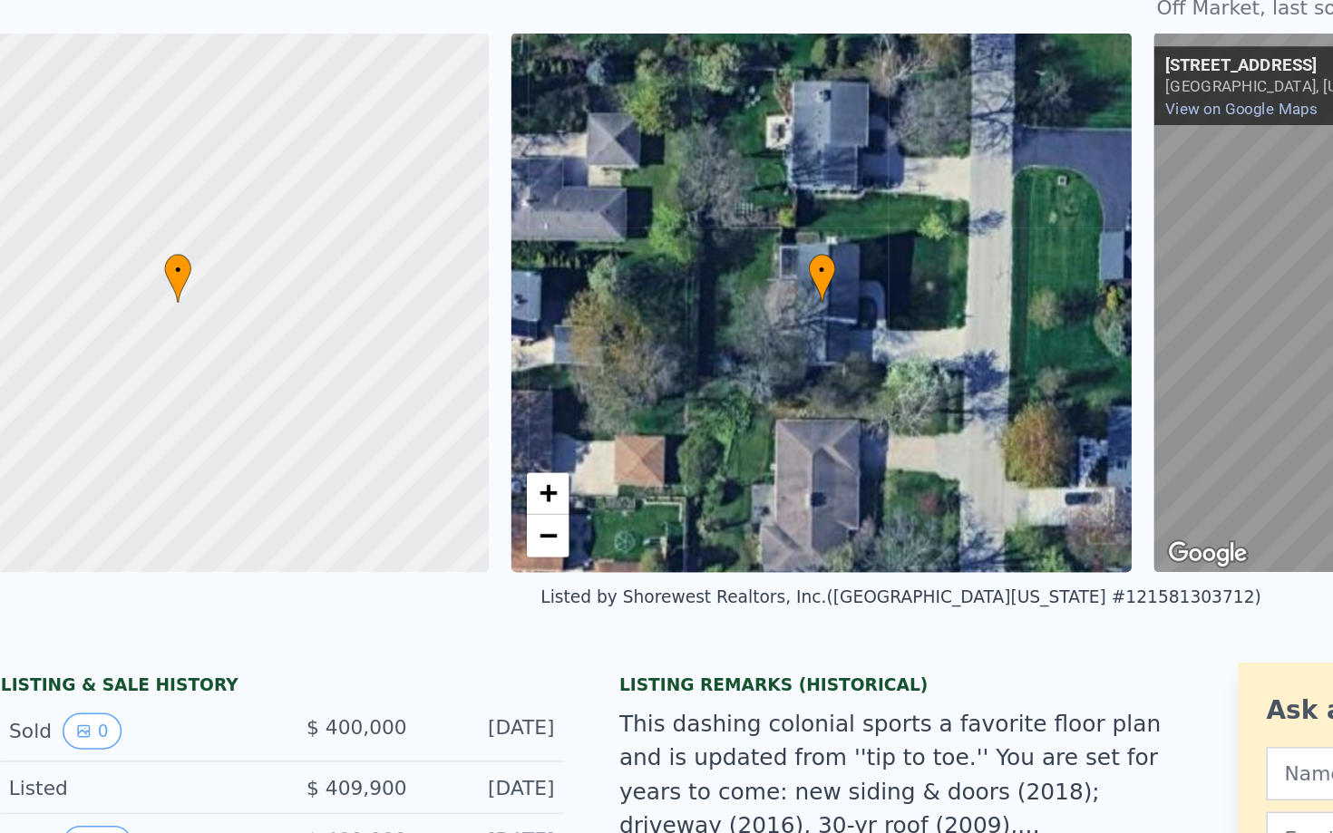
click at [224, 251] on div at bounding box center [200, 283] width 481 height 418
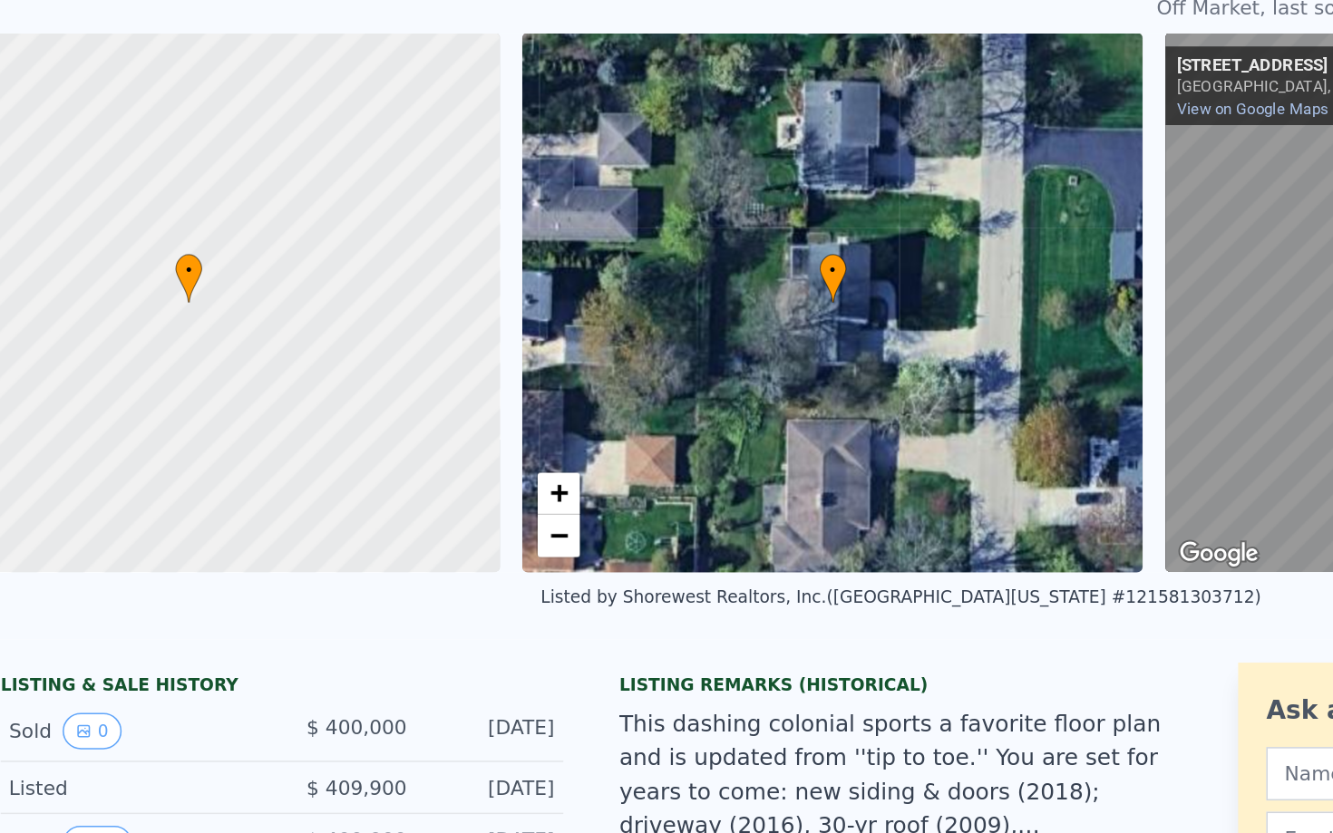
scroll to position [0, 7]
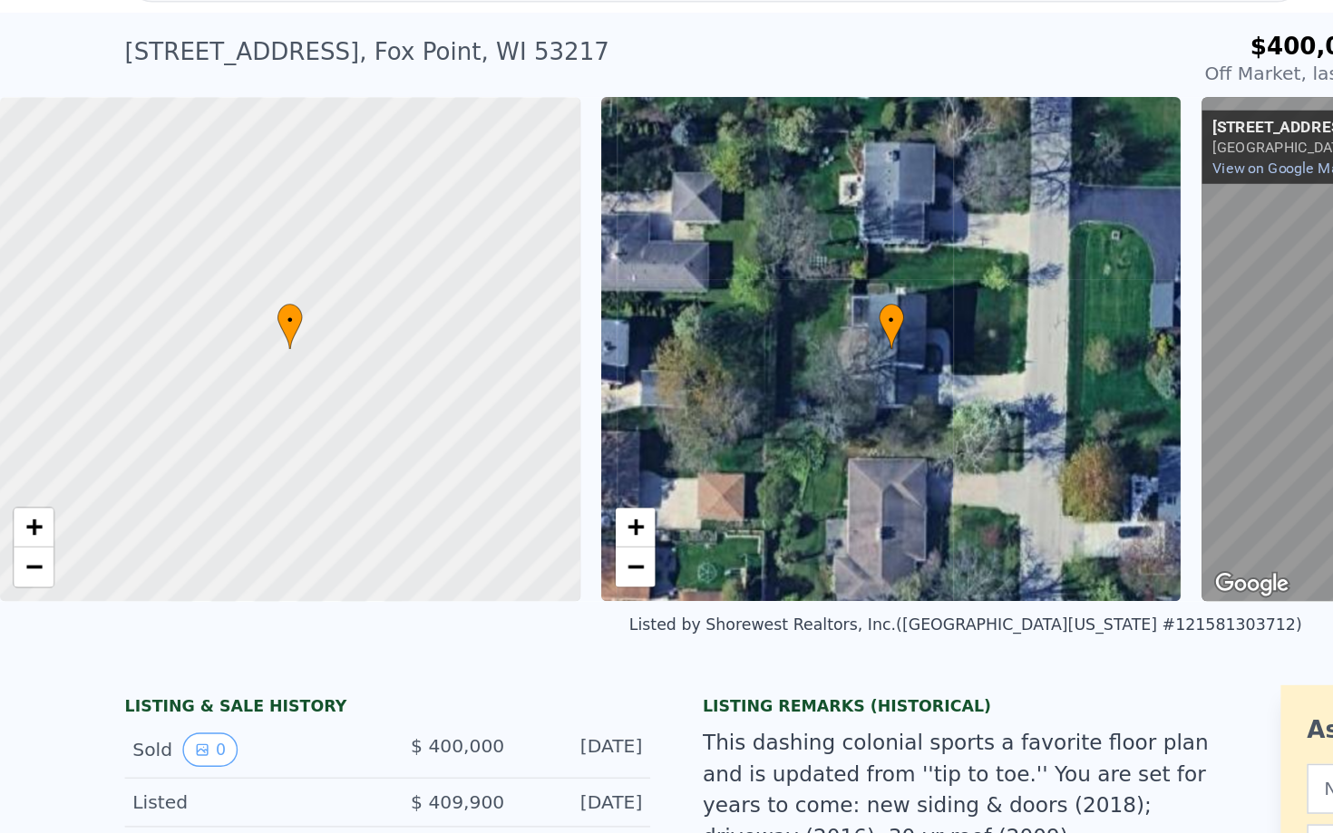
click at [40, 400] on div at bounding box center [200, 283] width 481 height 418
click at [32, 402] on link "+" at bounding box center [23, 406] width 27 height 27
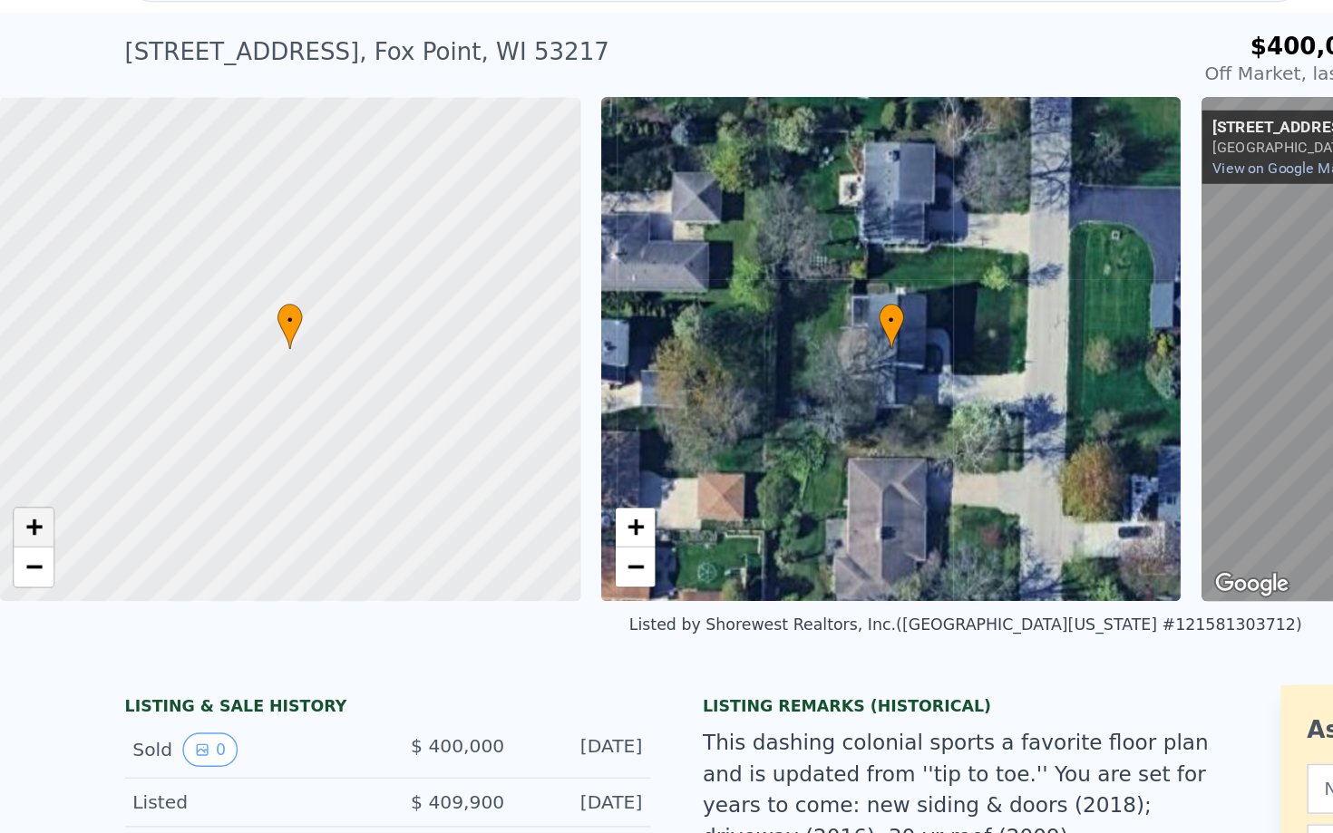
click at [32, 402] on link "+" at bounding box center [23, 406] width 27 height 27
drag, startPoint x: 248, startPoint y: 260, endPoint x: 156, endPoint y: 378, distance: 149.8
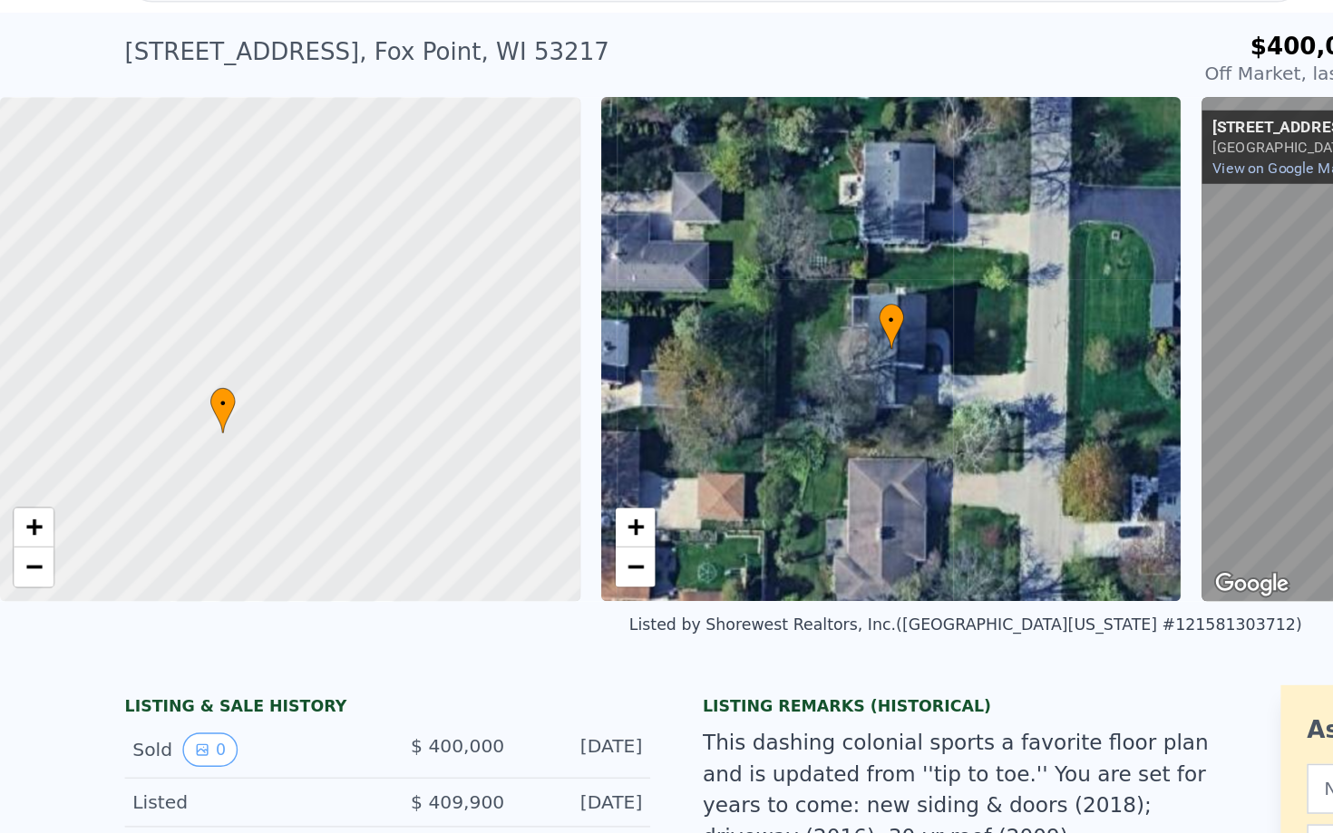
click at [157, 378] on div at bounding box center [198, 292] width 481 height 418
drag, startPoint x: 324, startPoint y: 219, endPoint x: 283, endPoint y: 256, distance: 55.2
click at [283, 256] on div at bounding box center [199, 286] width 481 height 418
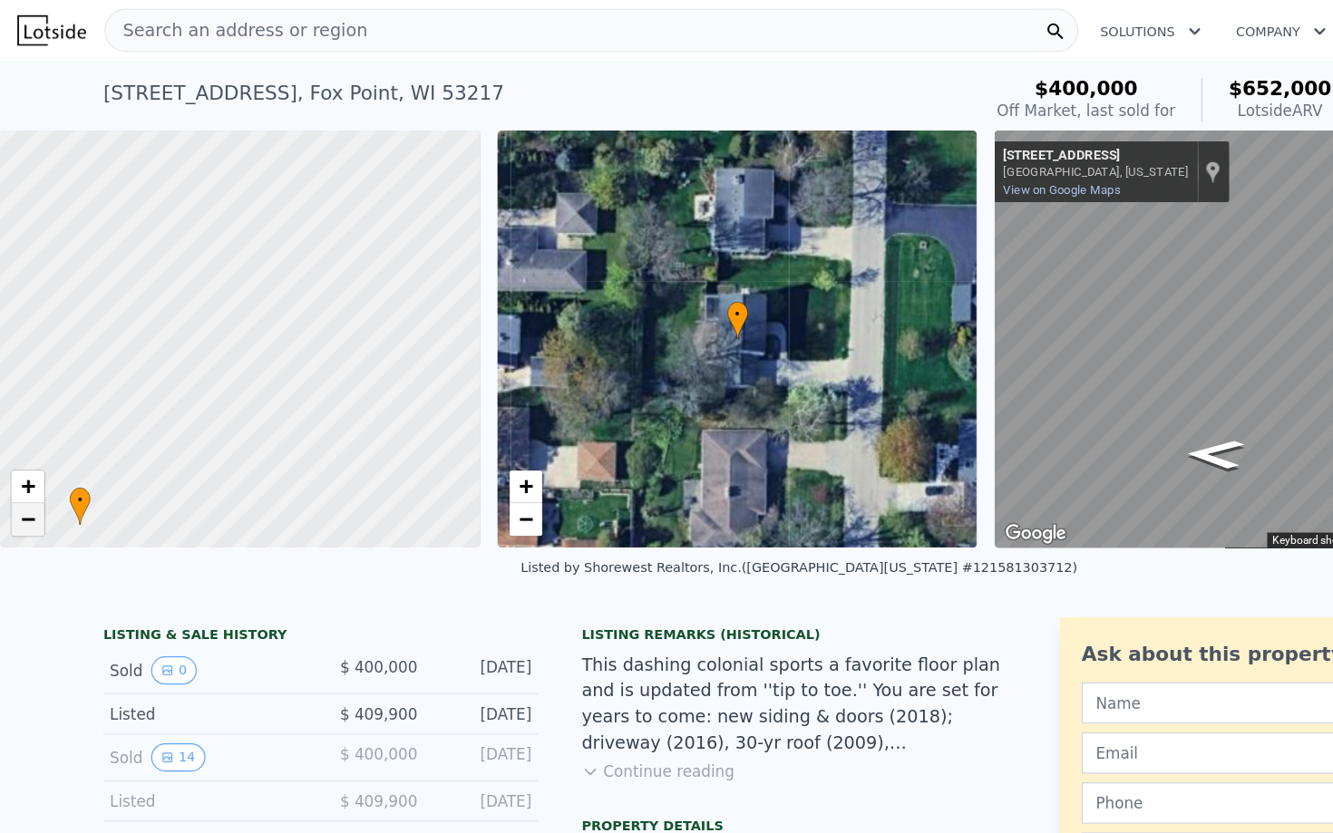
click at [33, 437] on link "−" at bounding box center [23, 433] width 27 height 27
drag, startPoint x: 241, startPoint y: 299, endPoint x: 288, endPoint y: 343, distance: 64.2
click at [288, 343] on div at bounding box center [205, 287] width 481 height 418
